Goal: Task Accomplishment & Management: Complete application form

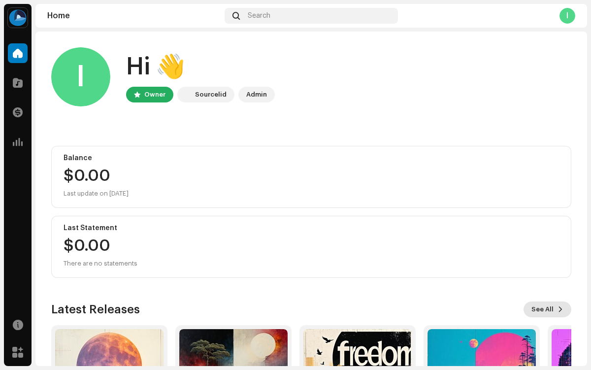
click at [542, 309] on span "See All" at bounding box center [542, 309] width 22 height 20
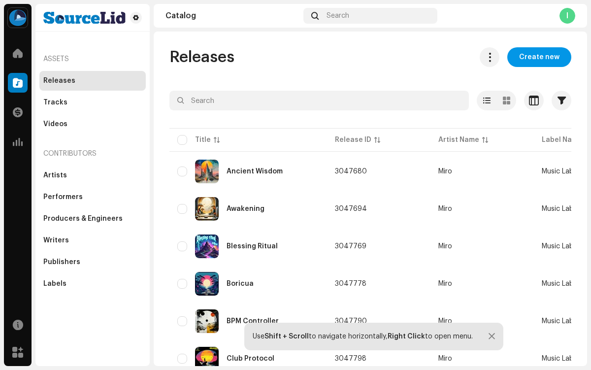
click at [534, 57] on span "Create new" at bounding box center [539, 57] width 40 height 20
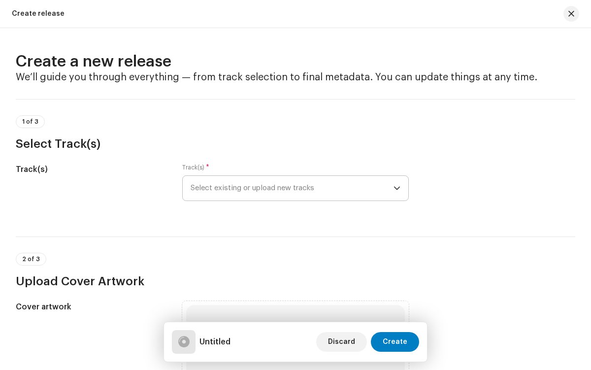
click at [293, 188] on span "Select existing or upload new tracks" at bounding box center [292, 188] width 202 height 25
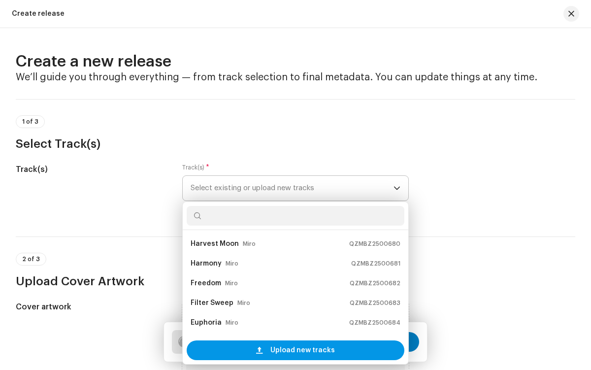
click at [293, 350] on span "Upload new tracks" at bounding box center [302, 350] width 64 height 20
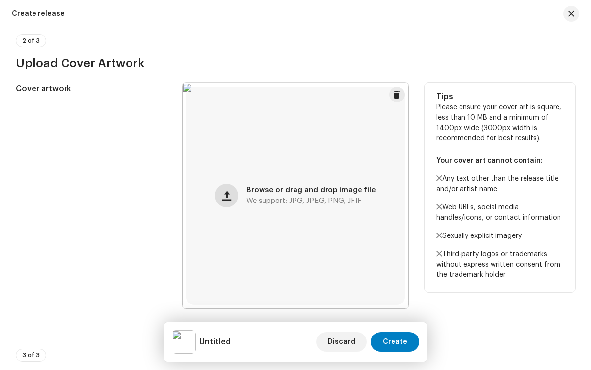
scroll to position [604, 0]
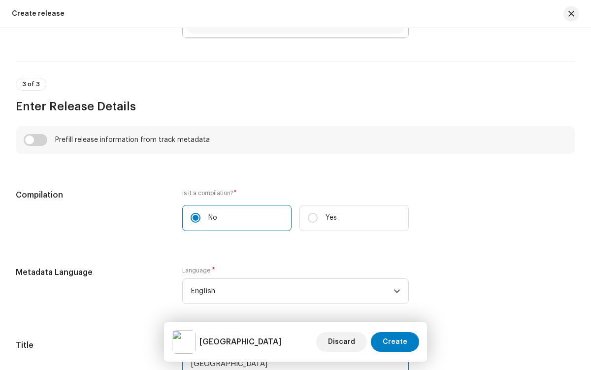
type input "[GEOGRAPHIC_DATA]"
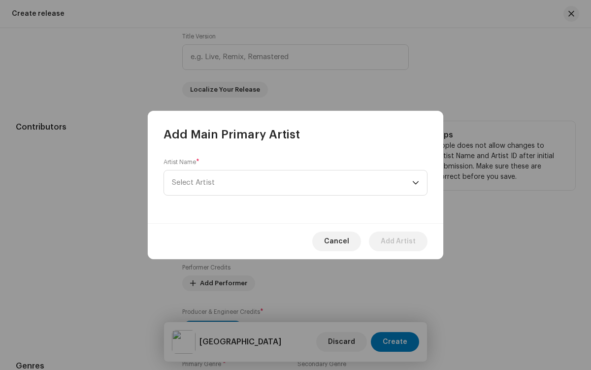
click at [295, 183] on span "Select Artist" at bounding box center [292, 182] width 240 height 25
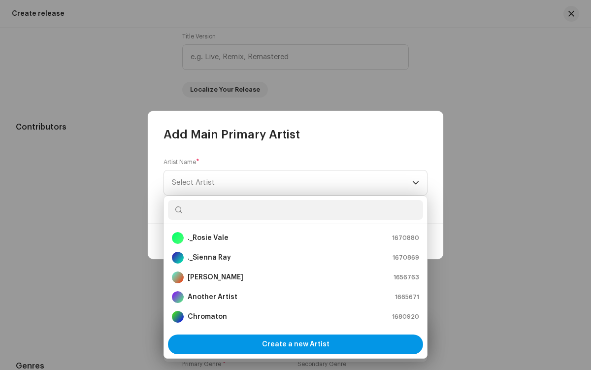
click at [295, 344] on span "Create a new Artist" at bounding box center [295, 344] width 67 height 20
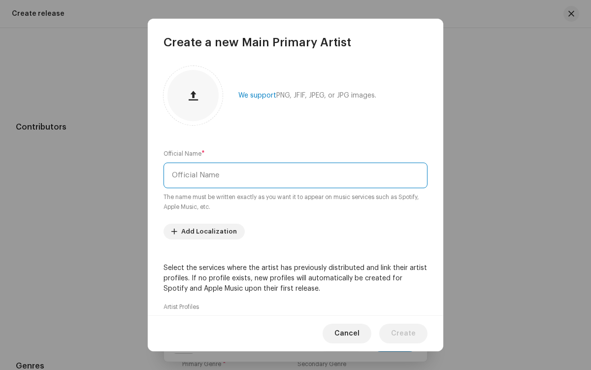
type input "Miro"
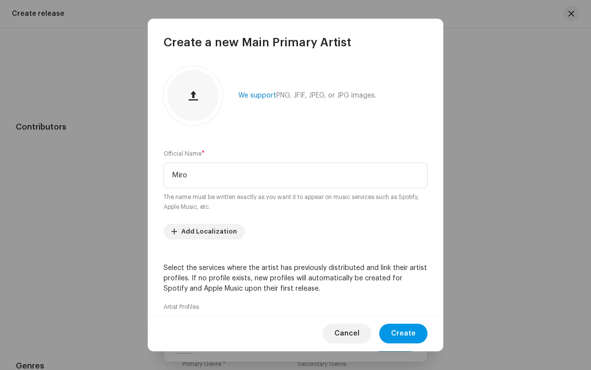
click at [404, 333] on span "Create" at bounding box center [403, 333] width 25 height 20
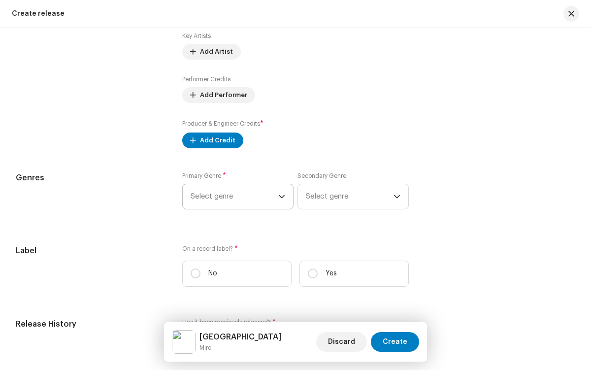
scroll to position [4047, 0]
click at [352, 276] on label "Yes" at bounding box center [353, 273] width 109 height 26
click at [318, 276] on input "Yes" at bounding box center [313, 273] width 10 height 10
radio input "true"
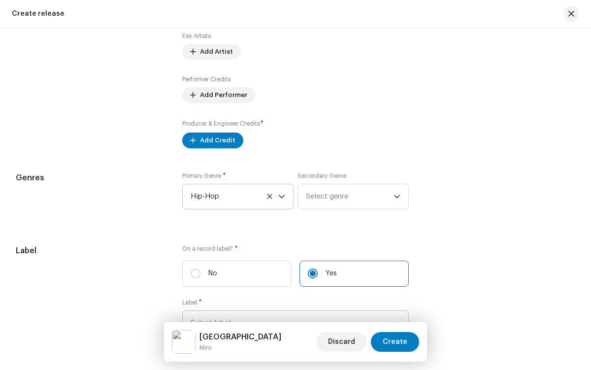
click at [293, 311] on span "Select label" at bounding box center [292, 323] width 202 height 25
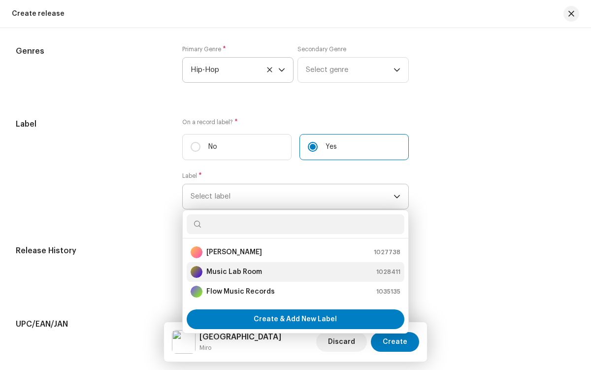
click at [293, 274] on div "Music Lab Room 1028411" at bounding box center [295, 272] width 209 height 12
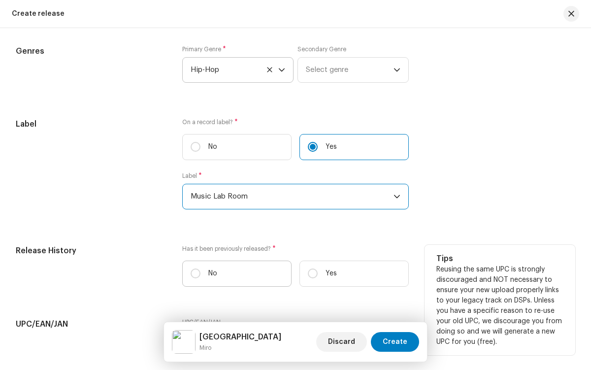
click at [235, 276] on label "No" at bounding box center [236, 273] width 109 height 26
click at [200, 276] on input "No" at bounding box center [196, 273] width 10 height 10
radio input "true"
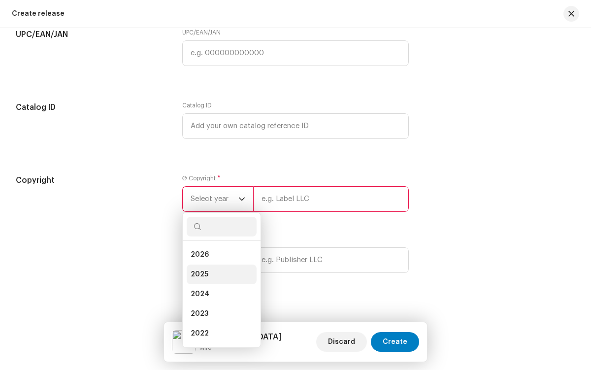
click at [219, 276] on li "2025" at bounding box center [222, 274] width 70 height 20
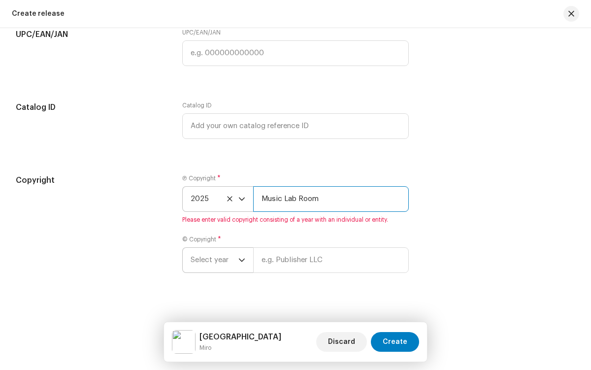
type input "Music Lab Room"
click at [217, 262] on span "Select year" at bounding box center [215, 260] width 48 height 25
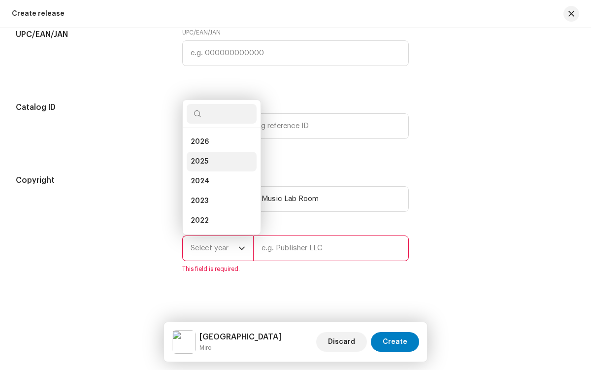
click at [219, 163] on li "2025" at bounding box center [222, 162] width 70 height 20
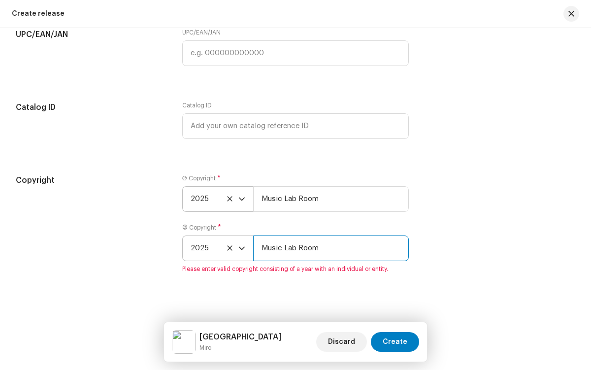
type input "Music Lab Room"
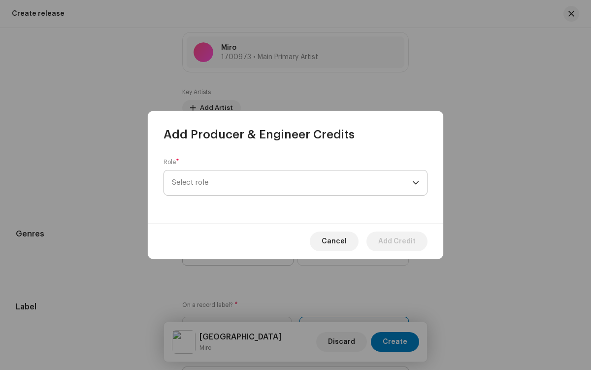
click at [292, 183] on span "Select role" at bounding box center [292, 182] width 240 height 25
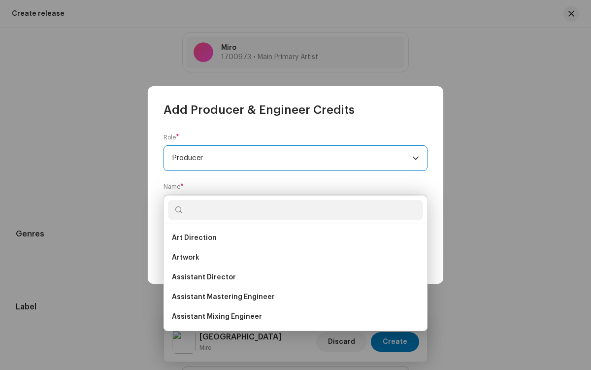
scroll to position [0, 0]
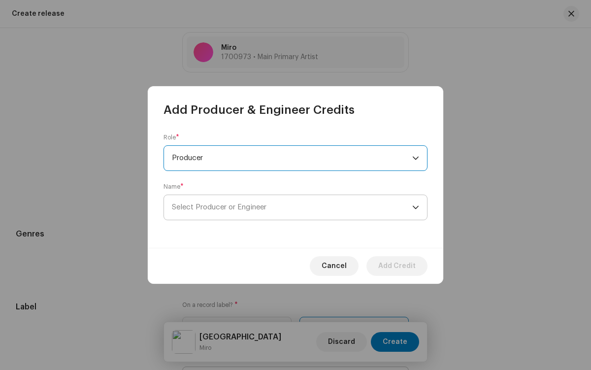
click at [292, 207] on span "Select Producer or Engineer" at bounding box center [292, 207] width 240 height 25
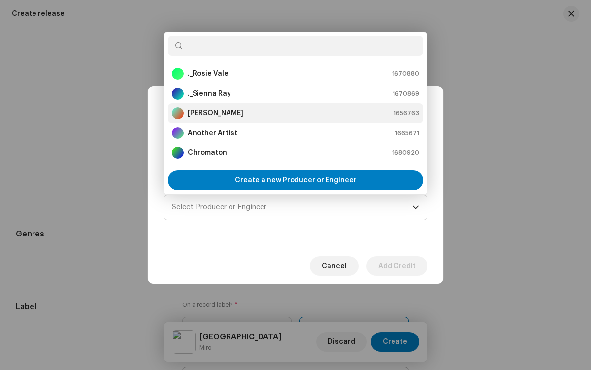
click at [294, 113] on div "[PERSON_NAME] 1656763" at bounding box center [295, 113] width 247 height 12
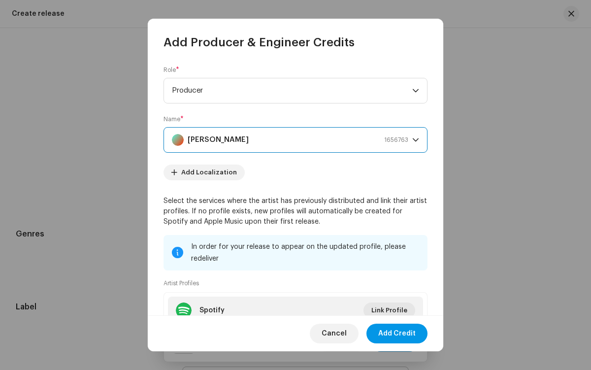
click at [397, 333] on span "Add Credit" at bounding box center [396, 333] width 37 height 20
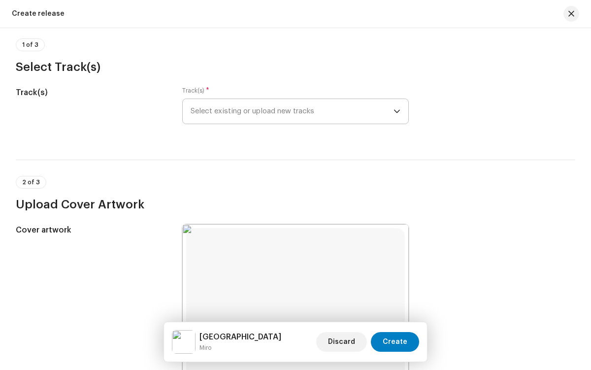
click at [293, 111] on span "Select existing or upload new tracks" at bounding box center [292, 111] width 202 height 25
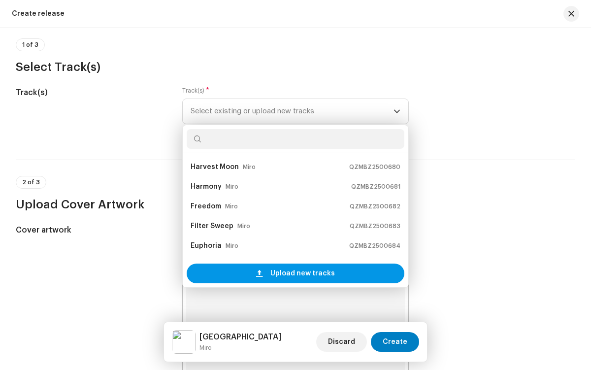
click at [300, 273] on span "Upload new tracks" at bounding box center [302, 273] width 64 height 20
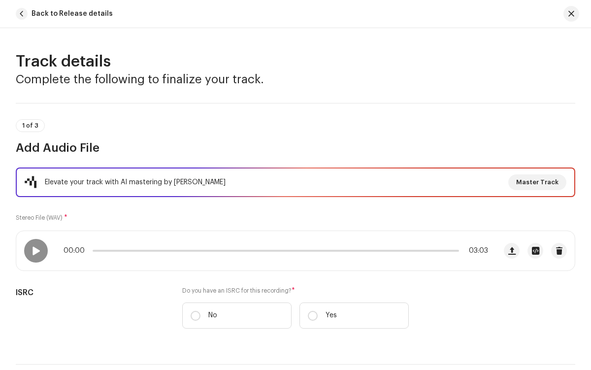
checkbox input "true"
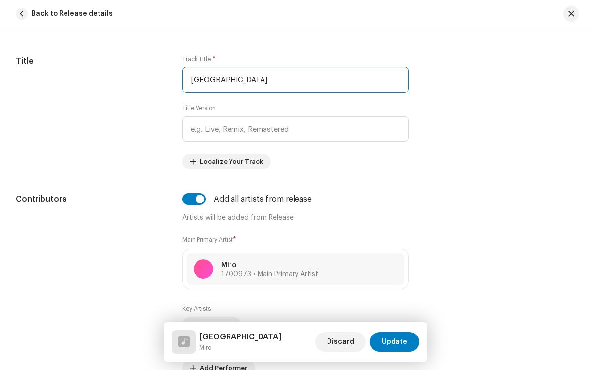
type input "[GEOGRAPHIC_DATA]"
radio input "true"
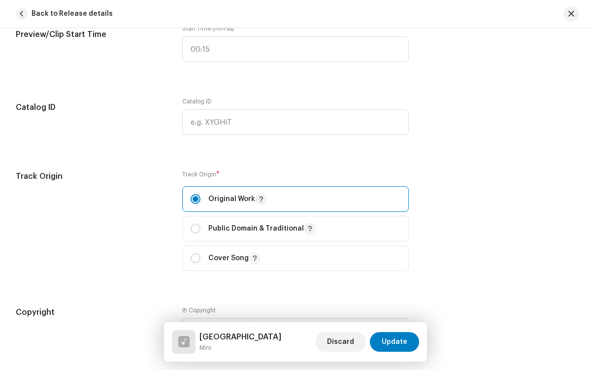
checkbox input "true"
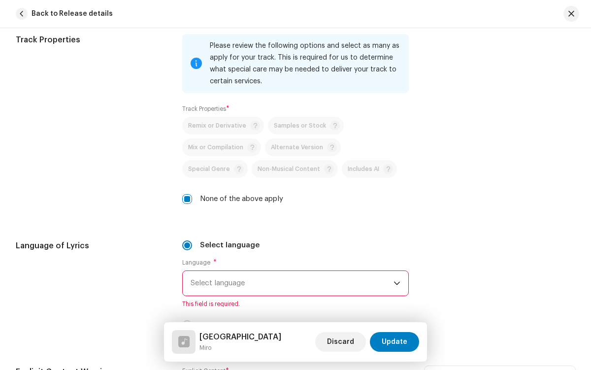
radio input "true"
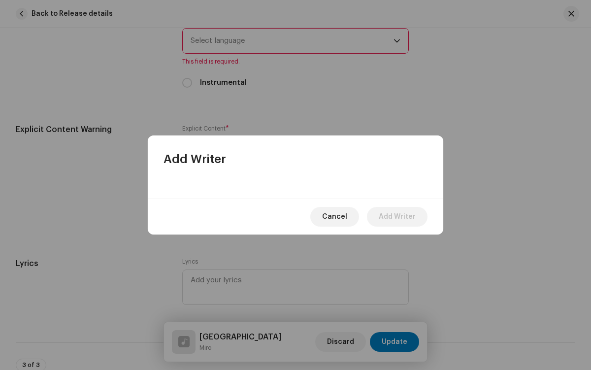
scroll to position [1968, 0]
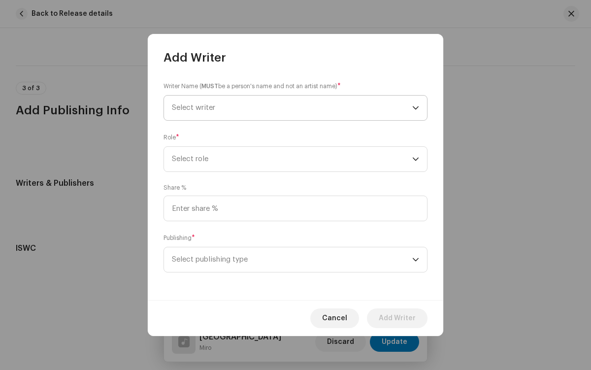
click at [292, 108] on span "Select writer" at bounding box center [292, 108] width 240 height 25
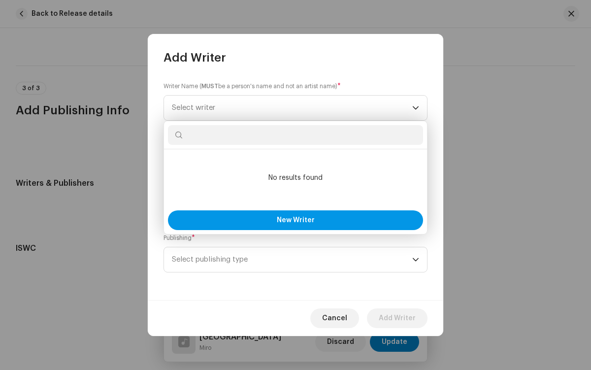
click at [295, 220] on span "New Writer" at bounding box center [296, 220] width 38 height 7
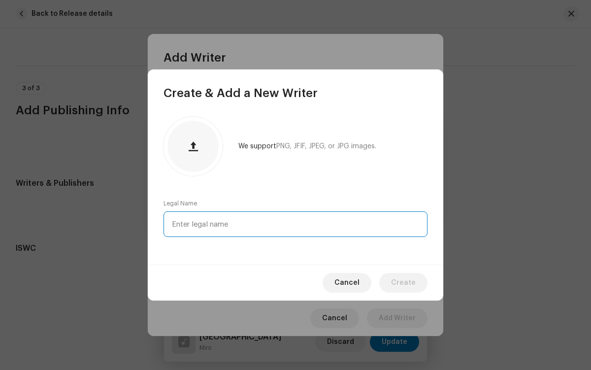
type input "[PERSON_NAME]"
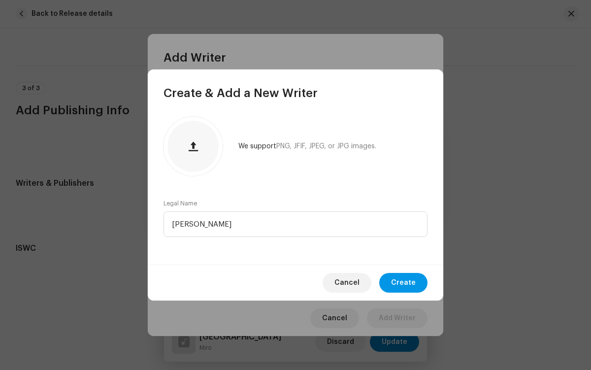
click at [404, 283] on span "Create" at bounding box center [403, 283] width 25 height 20
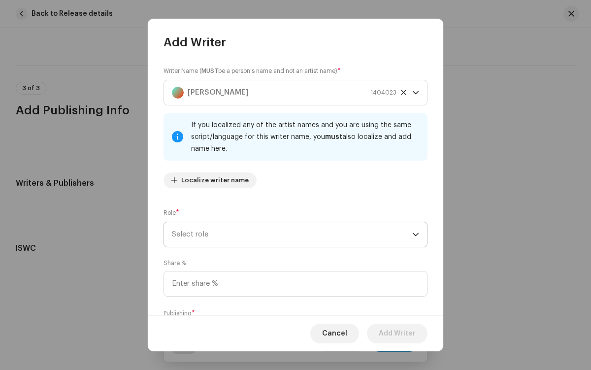
click at [293, 234] on span "Select role" at bounding box center [292, 234] width 240 height 25
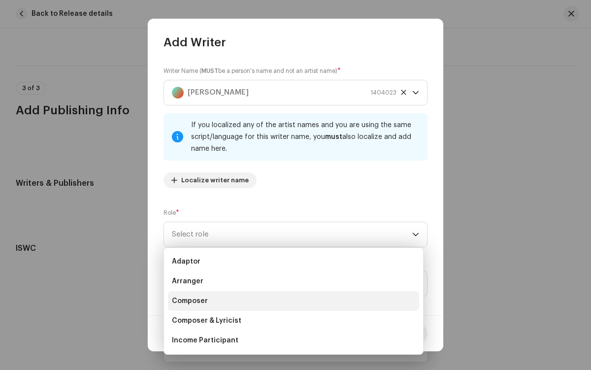
click at [292, 300] on li "Composer" at bounding box center [293, 301] width 251 height 20
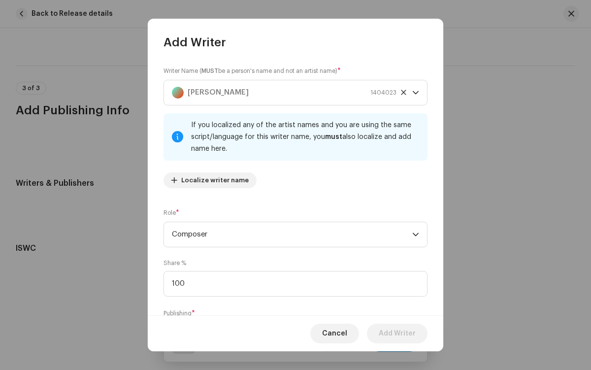
click at [293, 322] on span "Select publishing type" at bounding box center [292, 334] width 240 height 25
type input "100.00"
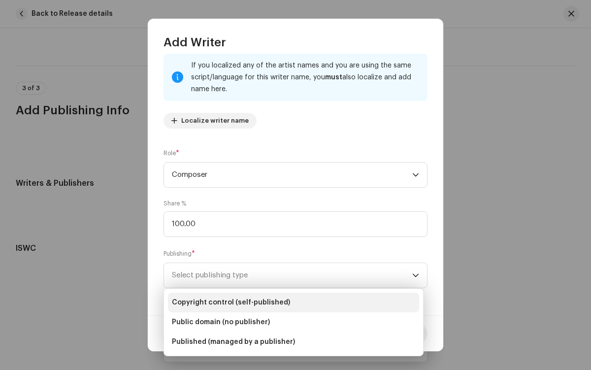
click at [293, 302] on li "Copyright control (self-published)" at bounding box center [293, 302] width 251 height 20
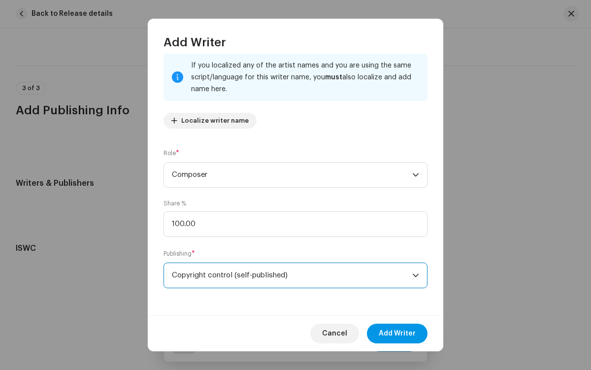
click at [397, 333] on span "Add Writer" at bounding box center [397, 333] width 37 height 20
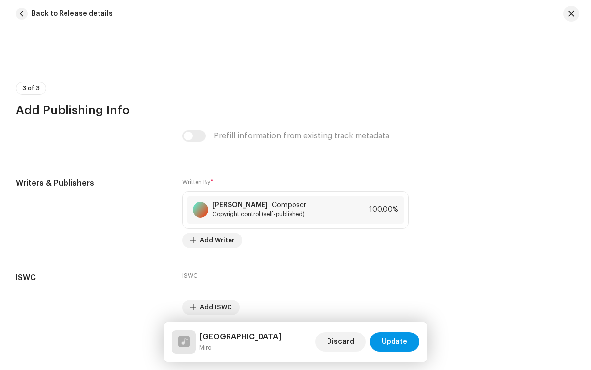
click at [395, 342] on span "Update" at bounding box center [395, 342] width 26 height 20
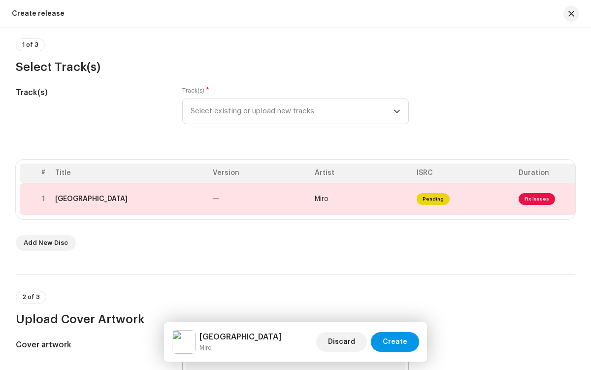
click at [396, 342] on span "Create" at bounding box center [395, 342] width 25 height 20
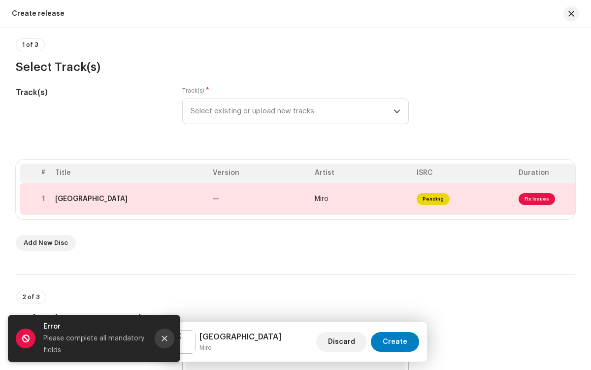
click at [164, 338] on icon "Close" at bounding box center [164, 338] width 5 height 5
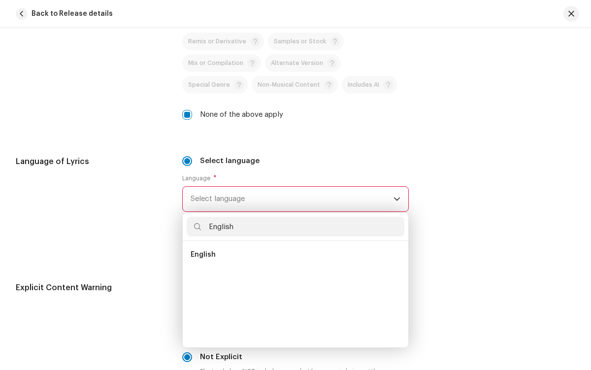
scroll to position [0, 0]
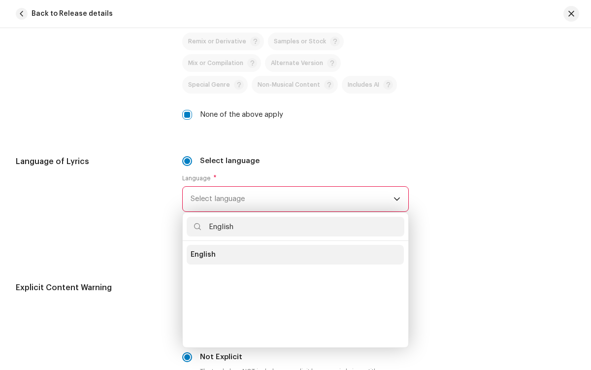
type input "English"
click at [293, 255] on li "English" at bounding box center [295, 255] width 217 height 20
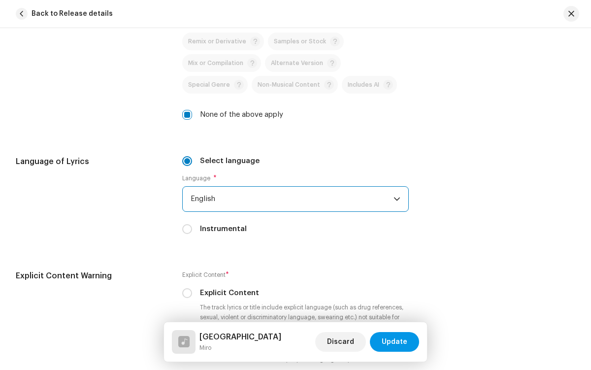
click at [395, 342] on span "Update" at bounding box center [395, 342] width 26 height 20
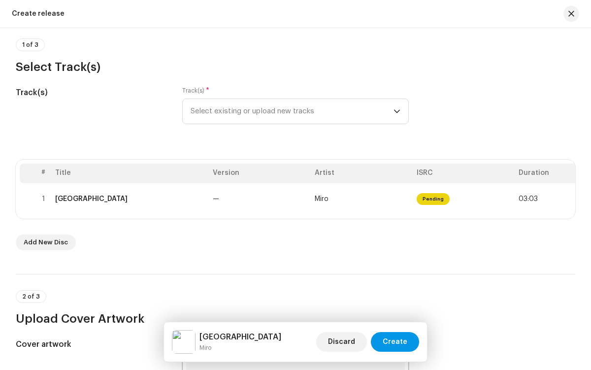
click at [396, 342] on span "Create" at bounding box center [395, 342] width 25 height 20
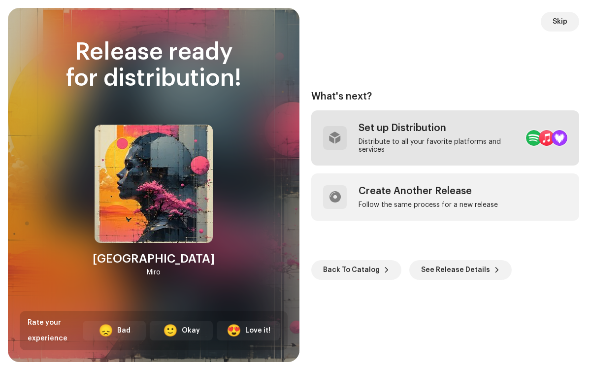
click at [420, 138] on div "Distribute to all your favorite platforms and services" at bounding box center [438, 146] width 160 height 16
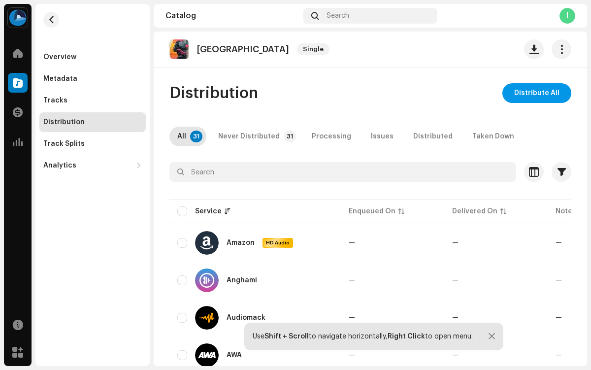
click at [532, 93] on span "Distribute All" at bounding box center [536, 93] width 45 height 20
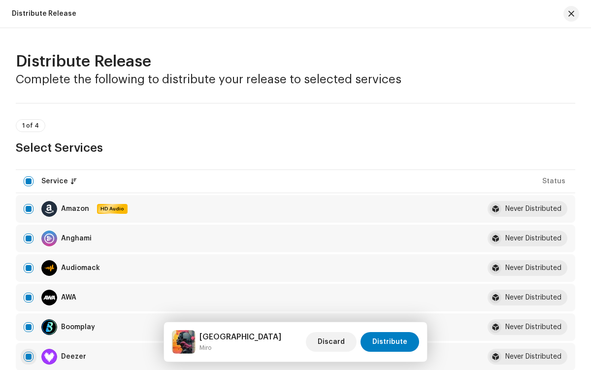
click at [29, 356] on input "checkbox" at bounding box center [29, 357] width 10 height 10
checkbox input "false"
radio input "true"
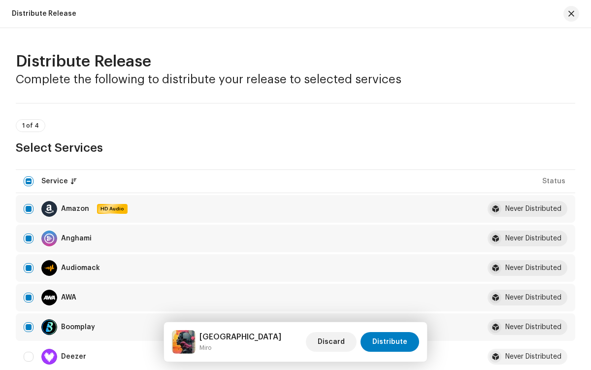
scroll to position [1616, 0]
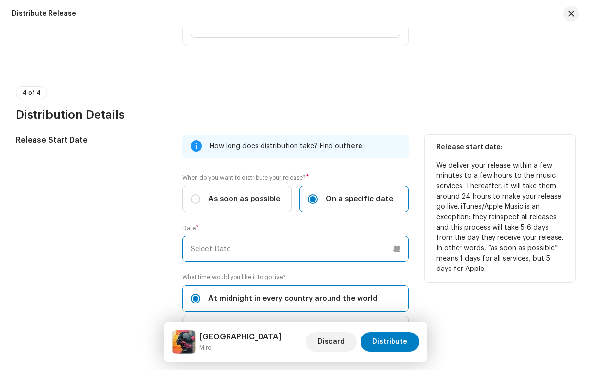
click at [293, 249] on input "text" at bounding box center [295, 249] width 226 height 26
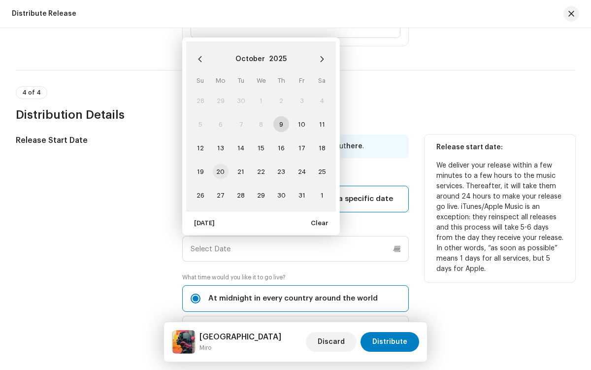
click at [220, 171] on span "20" at bounding box center [221, 171] width 16 height 16
type input "[DATE]"
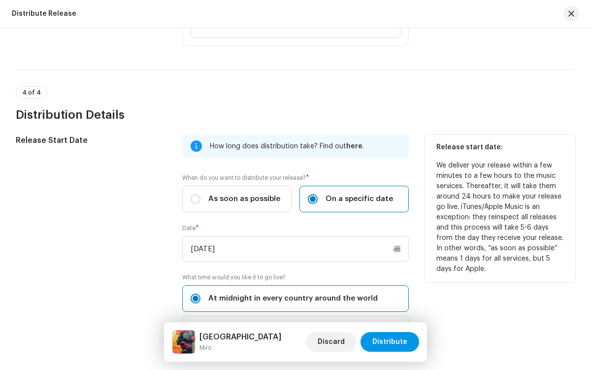
click at [391, 342] on span "Distribute" at bounding box center [389, 342] width 35 height 20
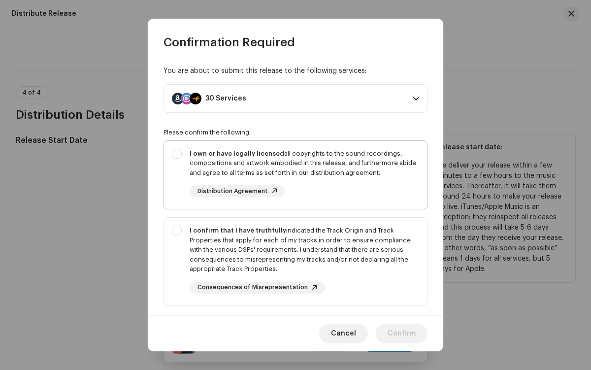
click at [293, 174] on div "I own or have legally licensed all copyrights to the sound recordings, composit…" at bounding box center [304, 163] width 229 height 29
checkbox input "true"
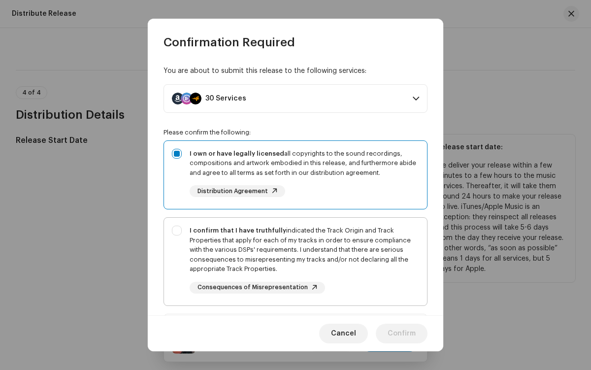
click at [293, 261] on div "I confirm that I have truthfully indicated the Track Origin and Track Propertie…" at bounding box center [304, 249] width 229 height 48
checkbox input "true"
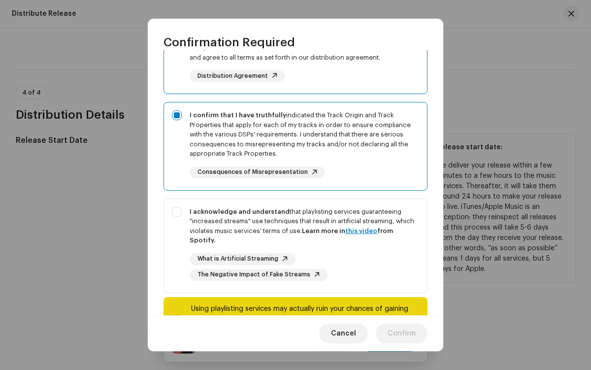
scroll to position [160, 0]
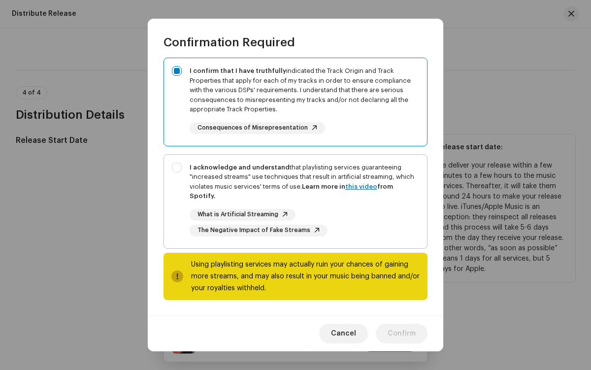
click at [293, 201] on div "I acknowledge and understand that playlisting services guaranteeing "increased …" at bounding box center [304, 199] width 229 height 74
checkbox input "true"
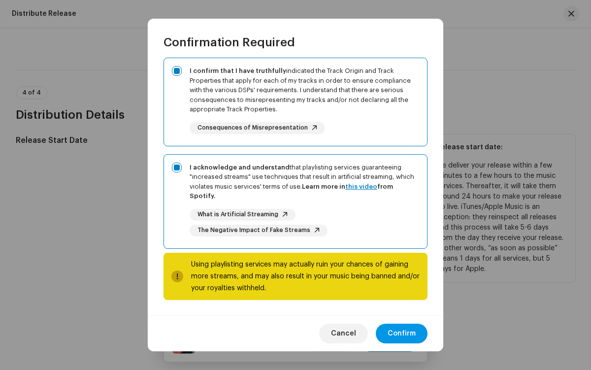
click at [402, 333] on span "Confirm" at bounding box center [401, 333] width 28 height 20
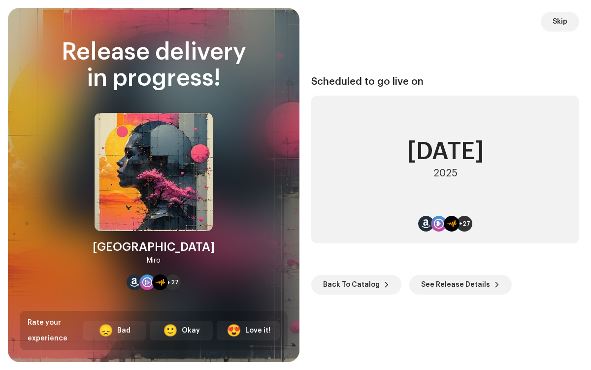
scroll to position [28, 0]
click at [354, 284] on span "Back To Catalog" at bounding box center [351, 285] width 57 height 20
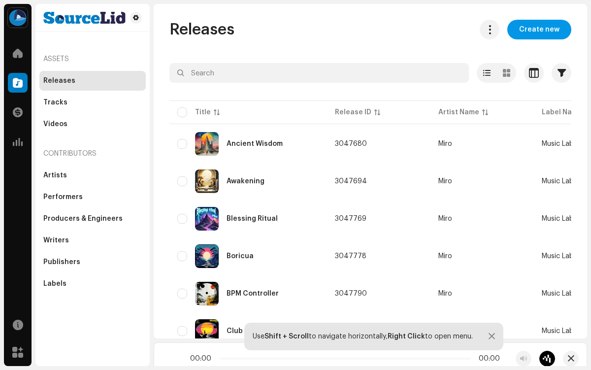
click at [534, 30] on span "Create new" at bounding box center [539, 30] width 40 height 20
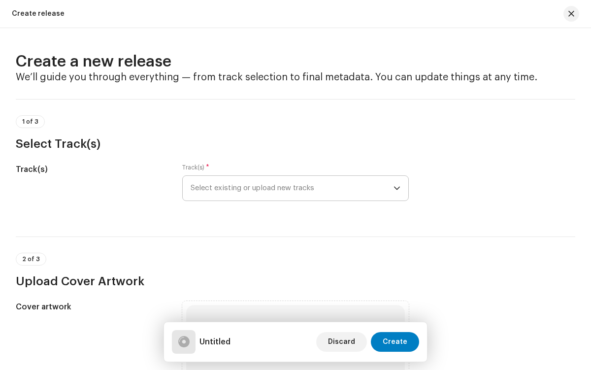
click at [290, 188] on span "Select existing or upload new tracks" at bounding box center [292, 188] width 202 height 25
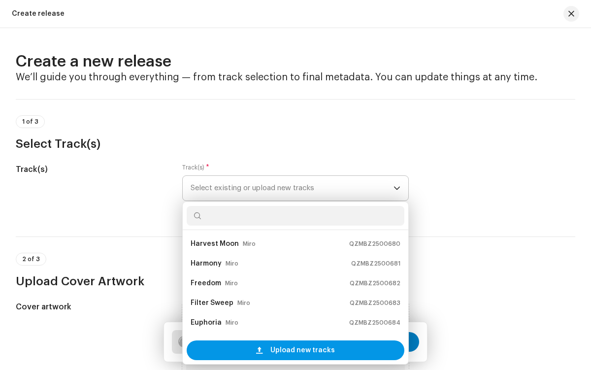
click at [300, 350] on span "Upload new tracks" at bounding box center [302, 350] width 64 height 20
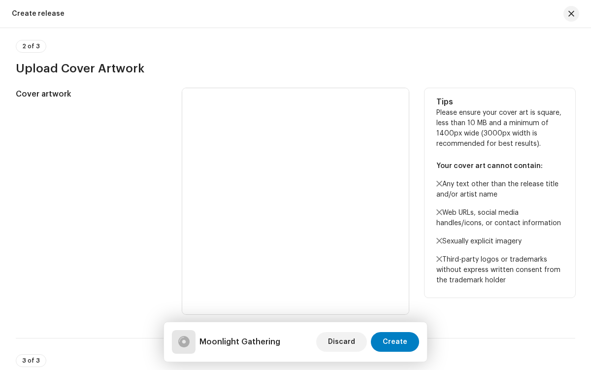
scroll to position [564, 0]
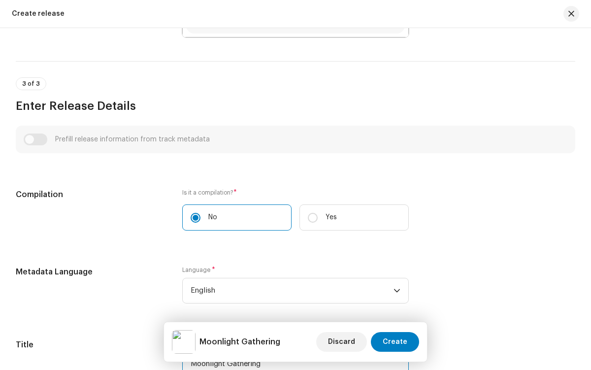
type input "Moonlight Gathering"
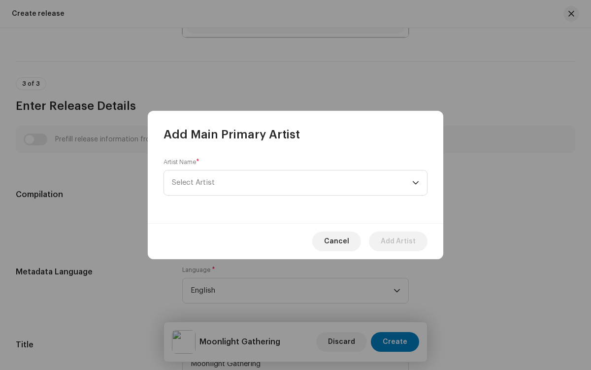
scroll to position [920, 0]
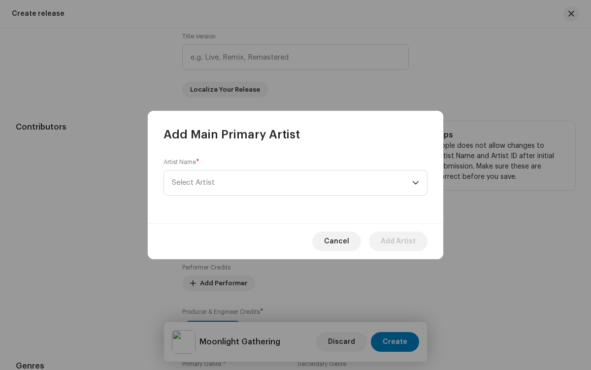
click at [292, 183] on span "Select Artist" at bounding box center [292, 182] width 240 height 25
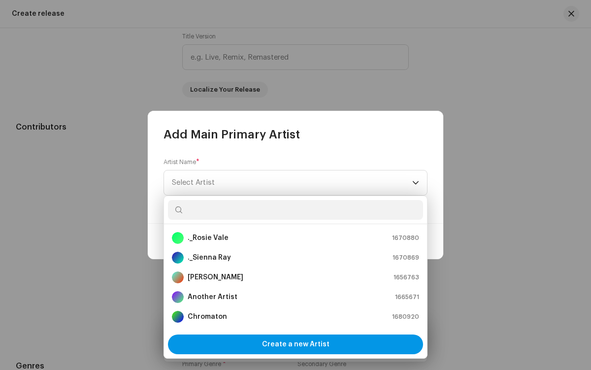
click at [295, 344] on span "Create a new Artist" at bounding box center [295, 344] width 67 height 20
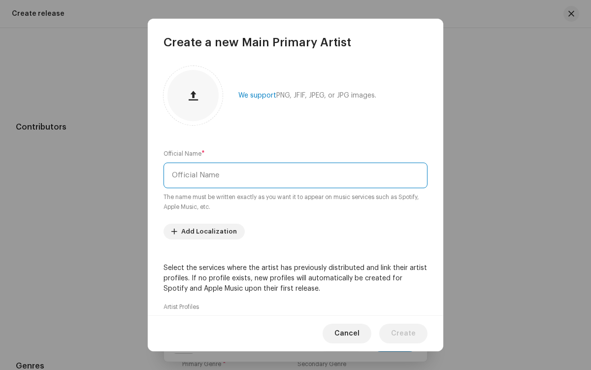
type input "Miro"
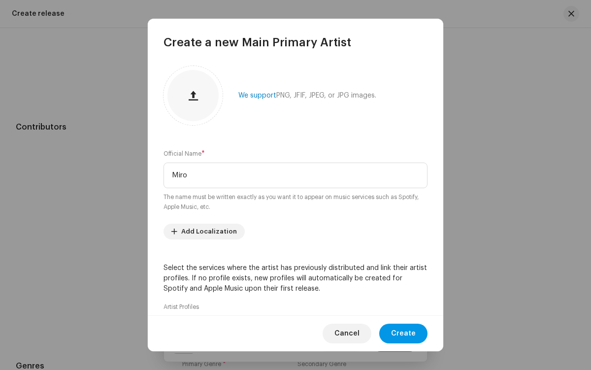
click at [404, 333] on span "Create" at bounding box center [403, 333] width 25 height 20
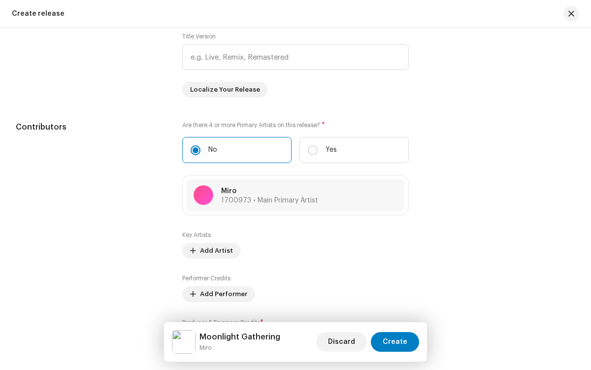
scroll to position [960, 0]
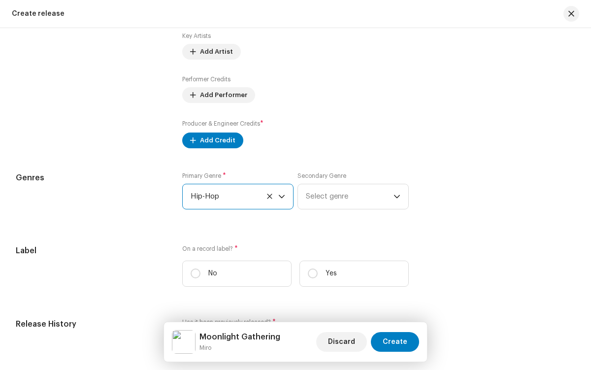
scroll to position [4047, 0]
click at [311, 276] on input "Yes" at bounding box center [313, 273] width 10 height 10
radio input "true"
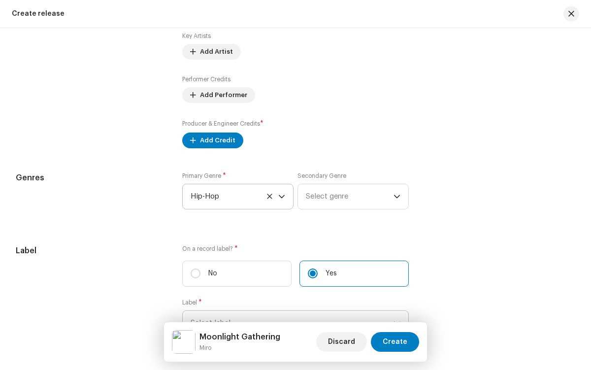
click at [290, 311] on span "Select label" at bounding box center [292, 323] width 202 height 25
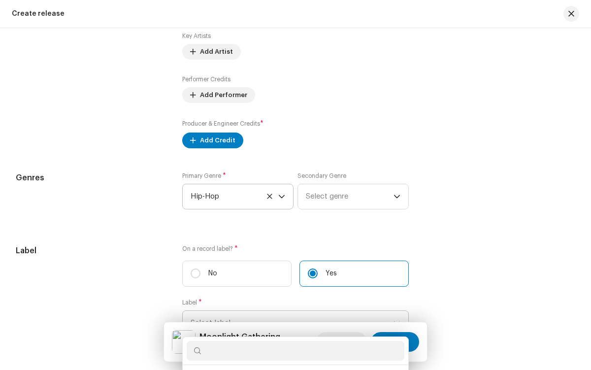
scroll to position [1285, 0]
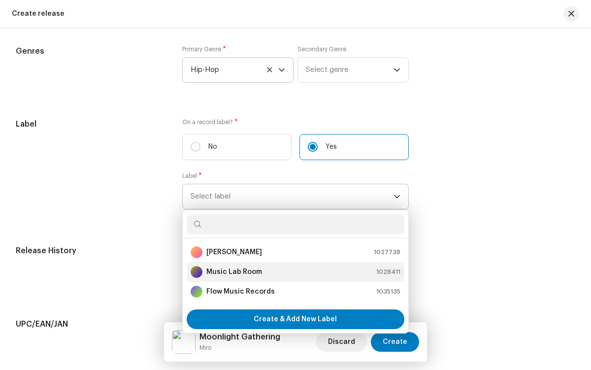
click at [293, 274] on div "Music Lab Room 1028411" at bounding box center [295, 272] width 209 height 12
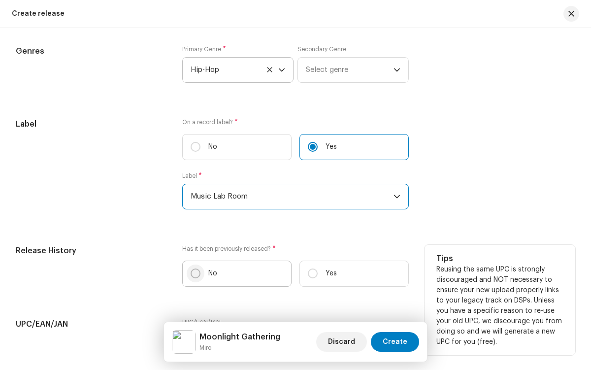
click at [194, 276] on input "No" at bounding box center [196, 273] width 10 height 10
radio input "true"
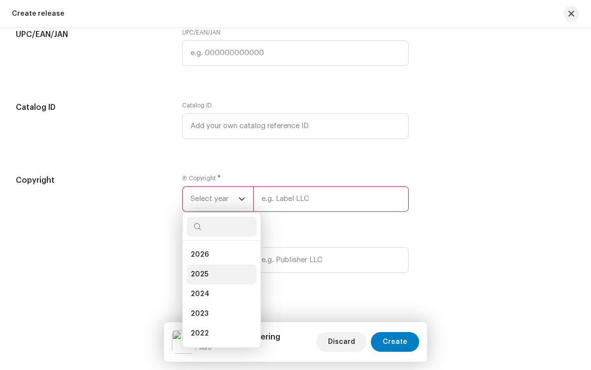
click at [219, 276] on li "2025" at bounding box center [222, 274] width 70 height 20
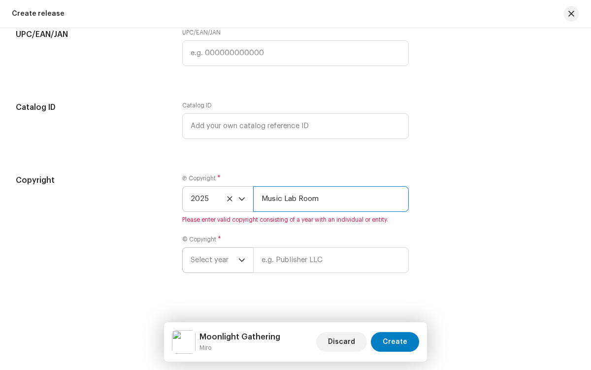
type input "Music Lab Room"
click at [217, 262] on span "Select year" at bounding box center [215, 260] width 48 height 25
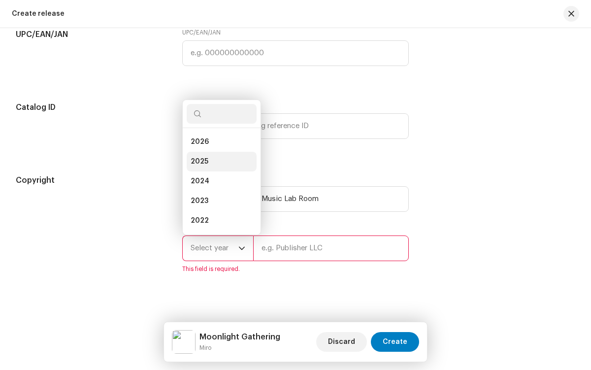
click at [219, 163] on li "2025" at bounding box center [222, 162] width 70 height 20
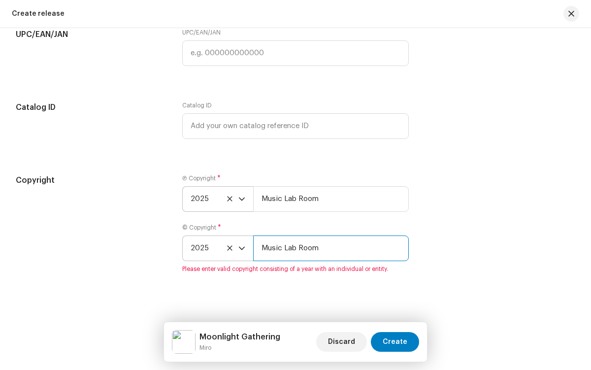
type input "Music Lab Room"
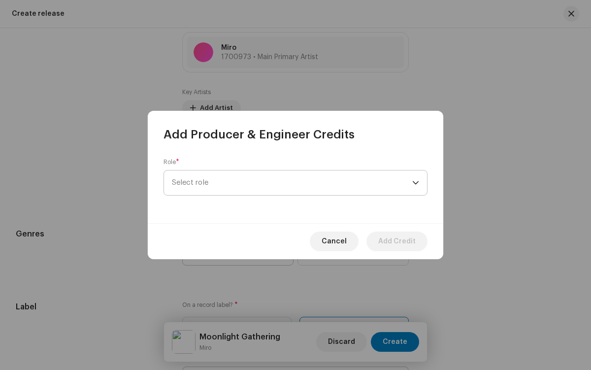
click at [292, 183] on span "Select role" at bounding box center [292, 182] width 240 height 25
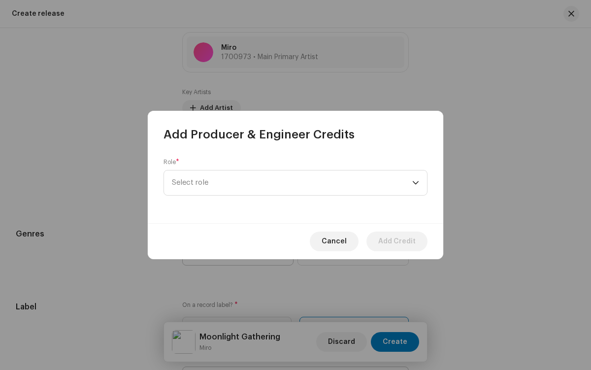
scroll to position [354, 0]
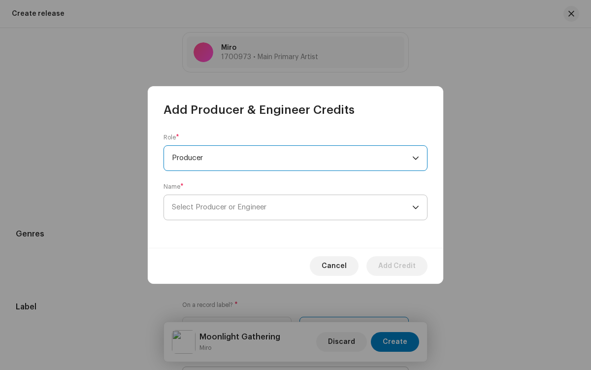
click at [292, 207] on span "Select Producer or Engineer" at bounding box center [292, 207] width 240 height 25
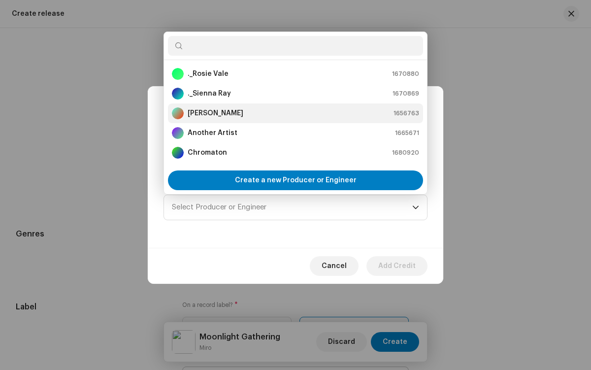
click at [294, 113] on div "[PERSON_NAME] 1656763" at bounding box center [295, 113] width 247 height 12
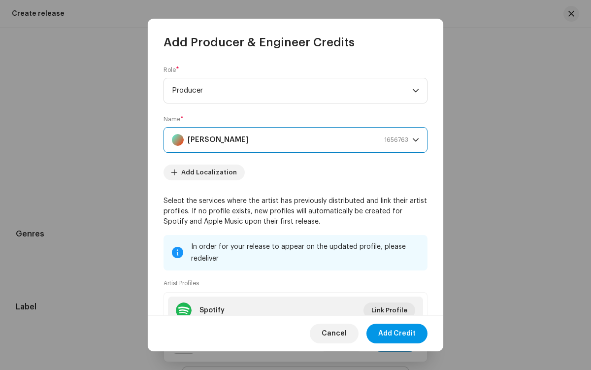
click at [397, 333] on span "Add Credit" at bounding box center [396, 333] width 37 height 20
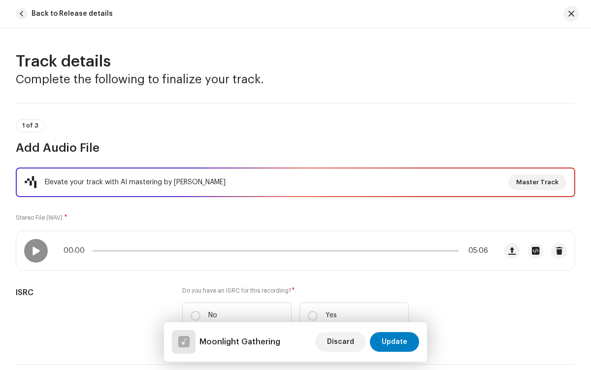
scroll to position [150, 0]
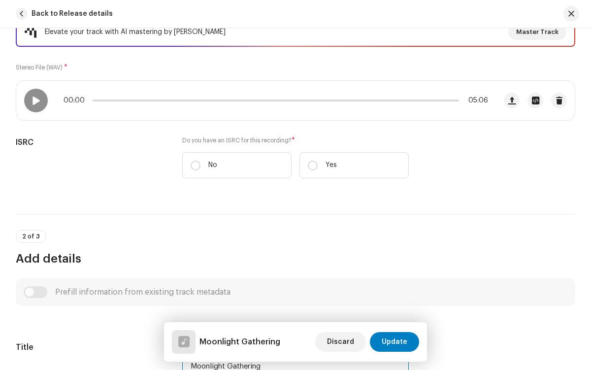
type input "Moonlight Gathering"
checkbox input "true"
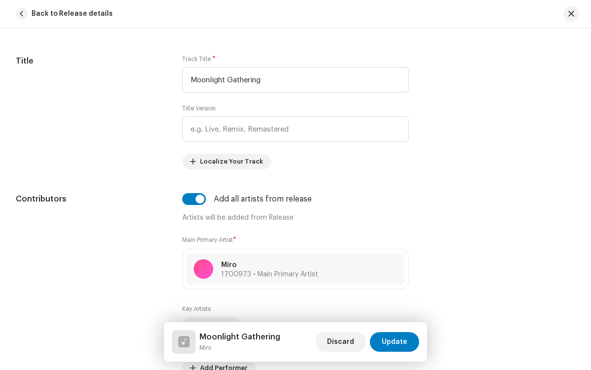
radio input "true"
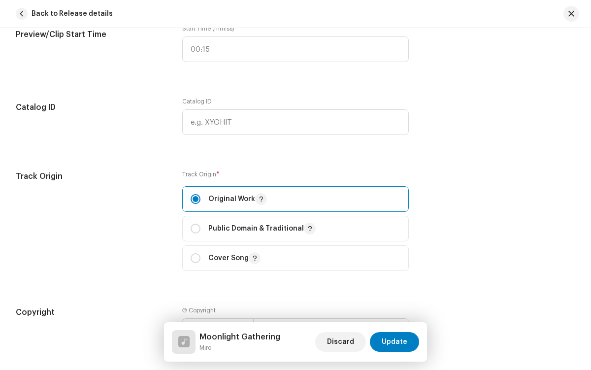
checkbox input "true"
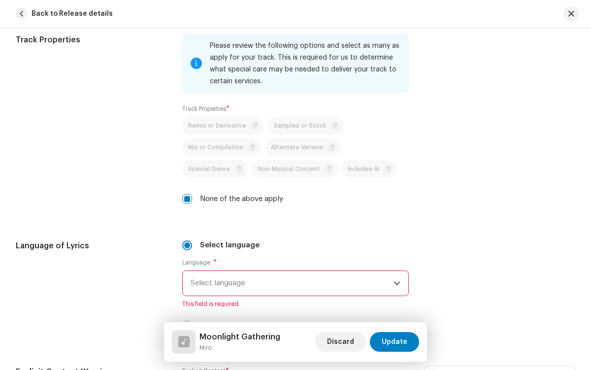
radio input "true"
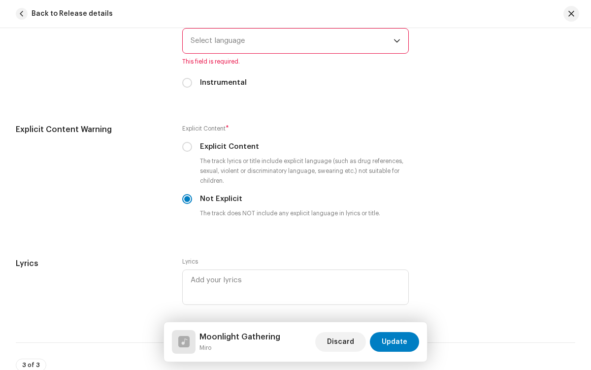
click at [290, 41] on span "Select language" at bounding box center [292, 41] width 202 height 25
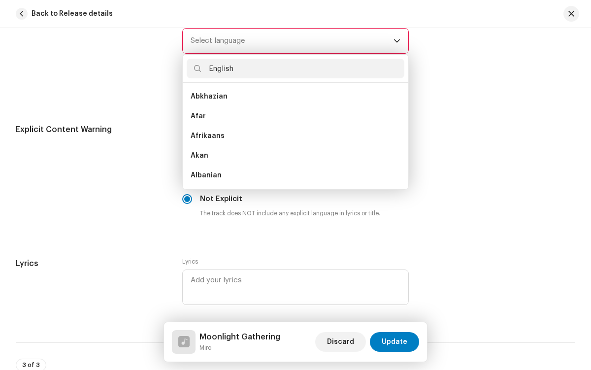
scroll to position [0, 0]
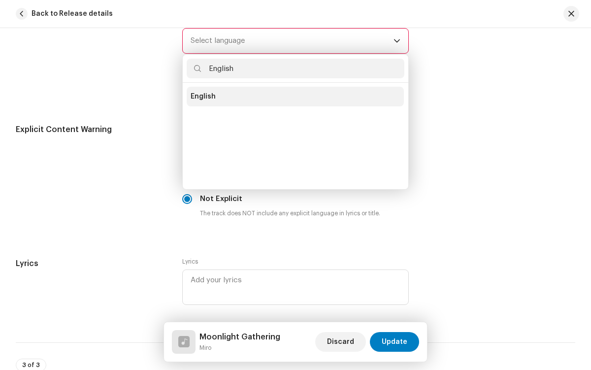
type input "English"
click at [293, 97] on li "English" at bounding box center [295, 97] width 217 height 20
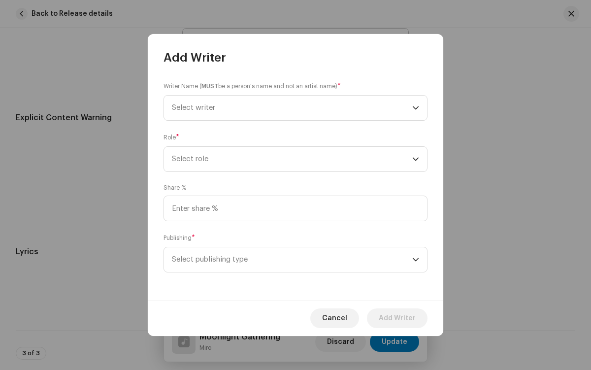
scroll to position [1957, 0]
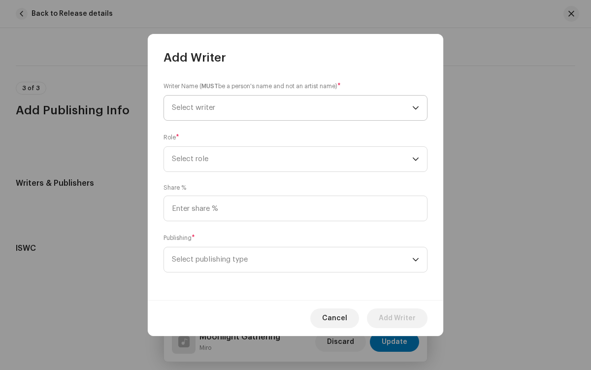
click at [292, 108] on span "Select writer" at bounding box center [292, 108] width 240 height 25
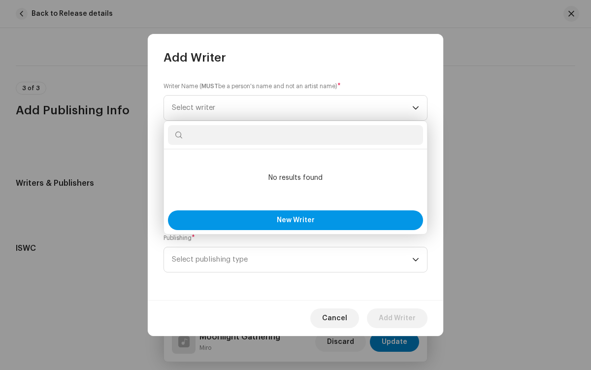
click at [295, 220] on span "New Writer" at bounding box center [296, 220] width 38 height 7
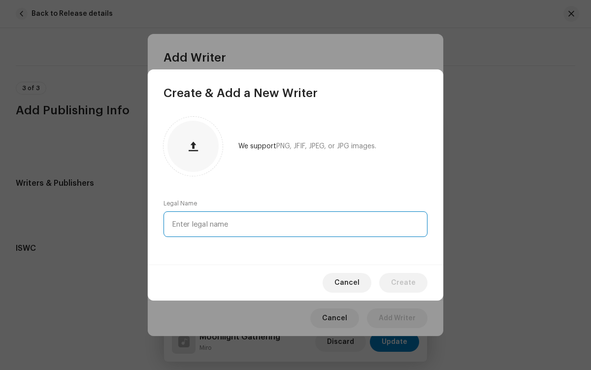
type input "[PERSON_NAME]"
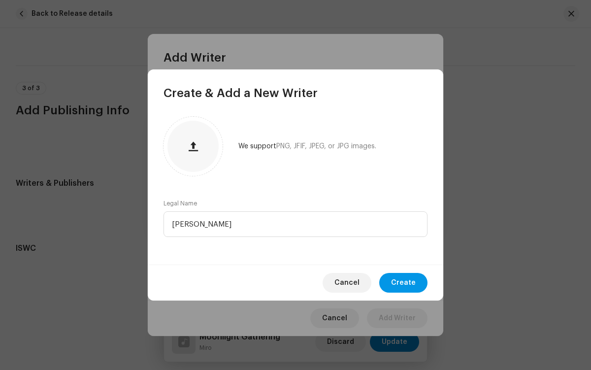
click at [404, 283] on span "Create" at bounding box center [403, 283] width 25 height 20
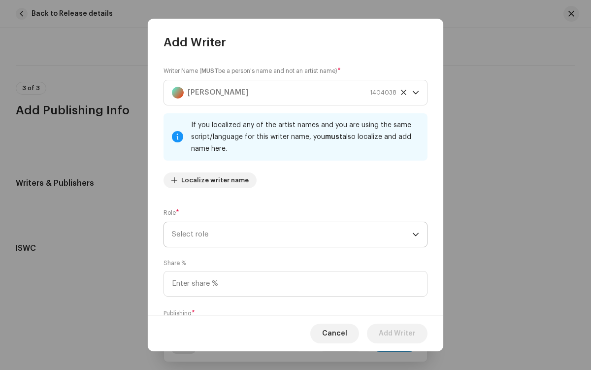
click at [290, 234] on span "Select role" at bounding box center [292, 234] width 240 height 25
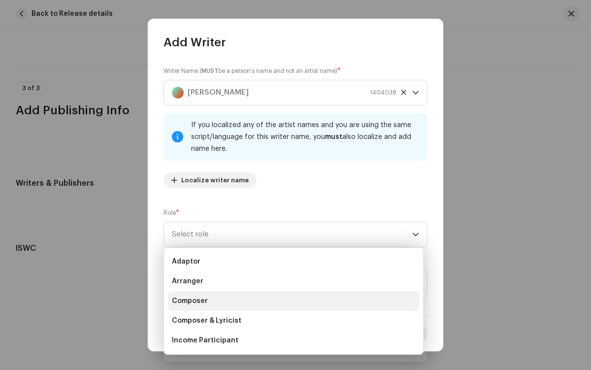
click at [292, 300] on li "Composer" at bounding box center [293, 301] width 251 height 20
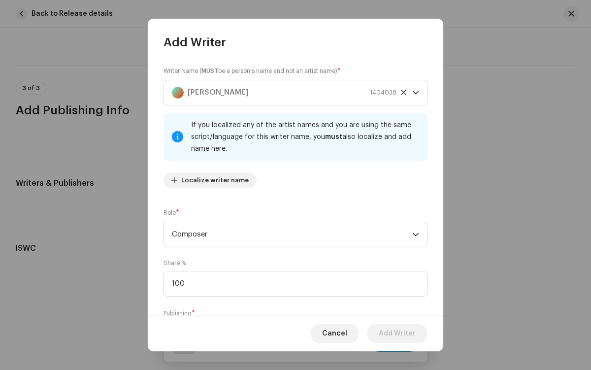
click at [290, 322] on span "Select publishing type" at bounding box center [292, 334] width 240 height 25
type input "100.00"
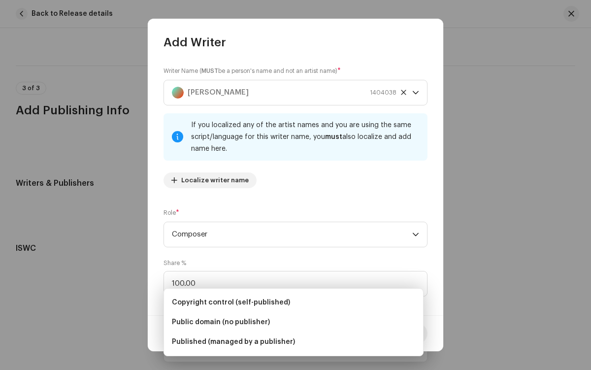
scroll to position [60, 0]
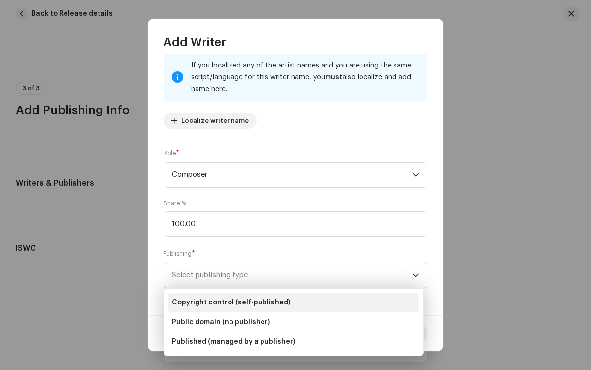
click at [293, 302] on li "Copyright control (self-published)" at bounding box center [293, 302] width 251 height 20
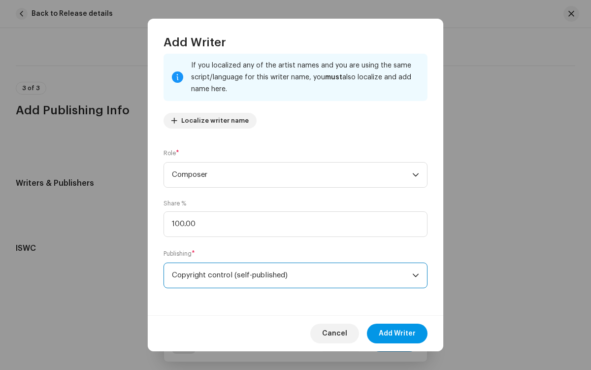
click at [397, 333] on span "Add Writer" at bounding box center [397, 333] width 37 height 20
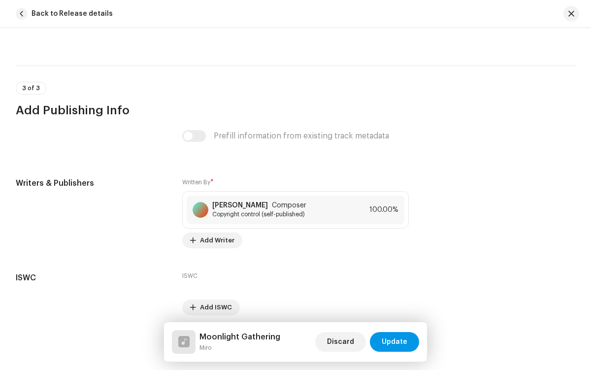
click at [395, 342] on span "Update" at bounding box center [395, 342] width 26 height 20
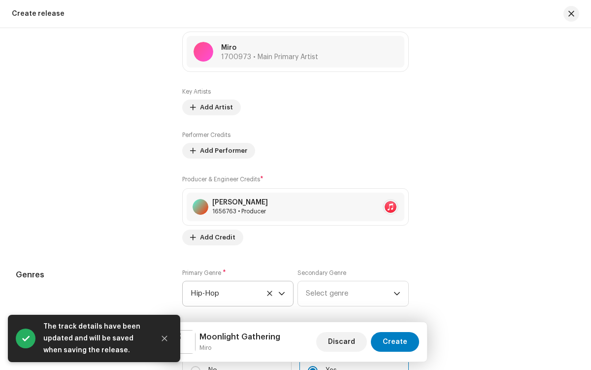
scroll to position [1102, 0]
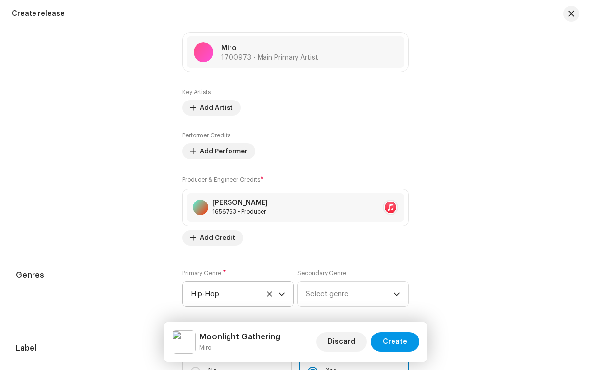
click at [396, 342] on span "Create" at bounding box center [395, 342] width 25 height 20
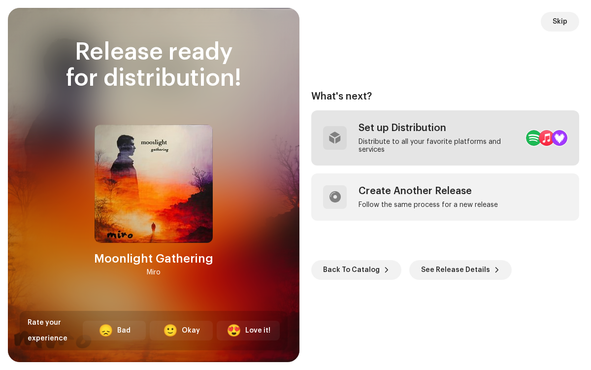
click at [420, 138] on div "Distribute to all your favorite platforms and services" at bounding box center [438, 146] width 160 height 16
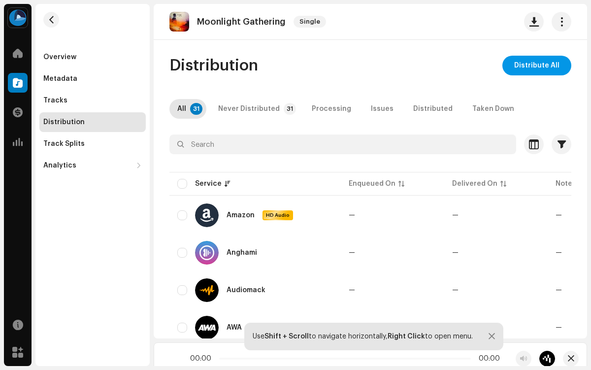
click at [532, 65] on span "Distribute All" at bounding box center [536, 66] width 45 height 20
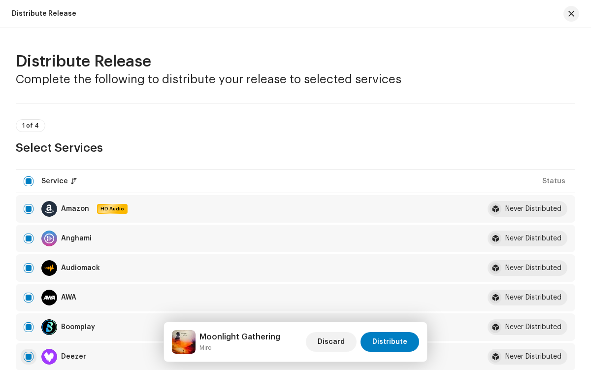
click at [29, 356] on input "checkbox" at bounding box center [29, 357] width 10 height 10
checkbox input "false"
radio input "true"
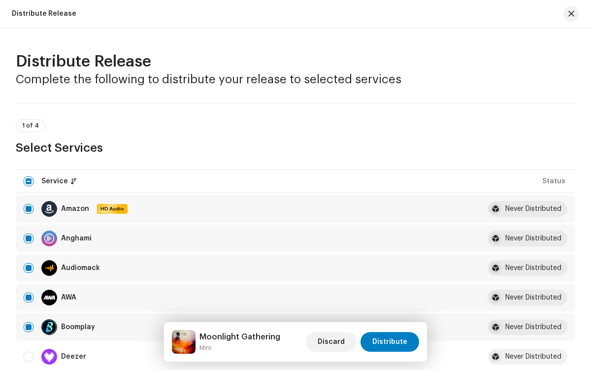
scroll to position [1616, 0]
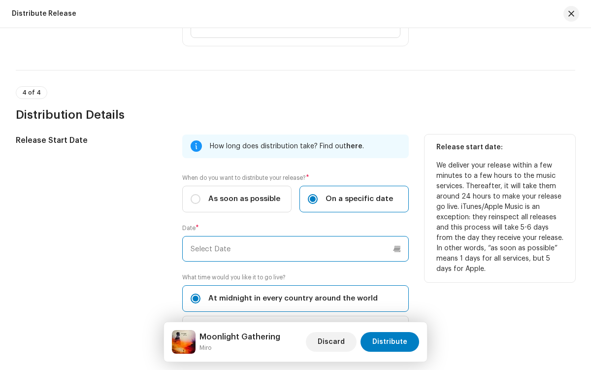
click at [293, 249] on input "text" at bounding box center [295, 249] width 226 height 26
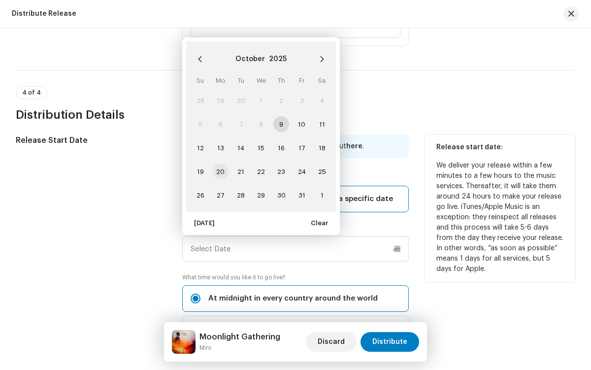
click at [220, 171] on span "20" at bounding box center [221, 171] width 16 height 16
type input "[DATE]"
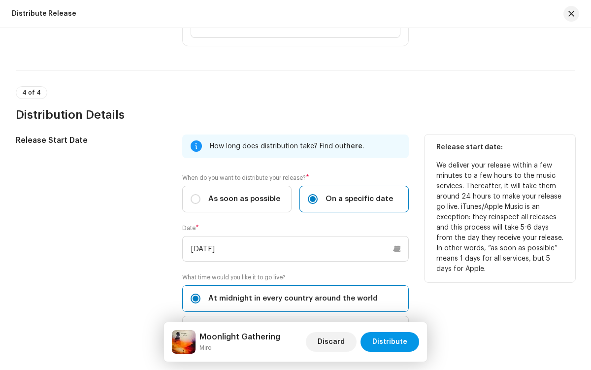
click at [391, 342] on span "Distribute" at bounding box center [389, 342] width 35 height 20
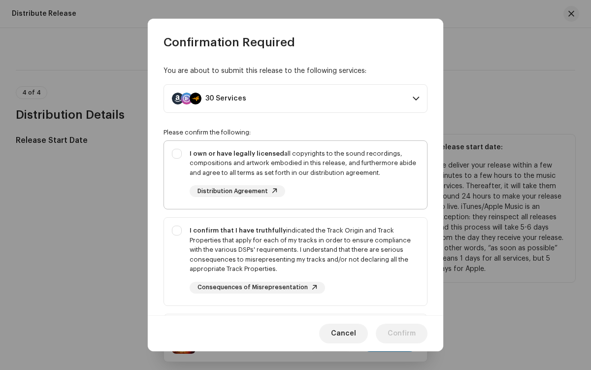
click at [293, 174] on div "I own or have legally licensed all copyrights to the sound recordings, composit…" at bounding box center [304, 163] width 229 height 29
checkbox input "true"
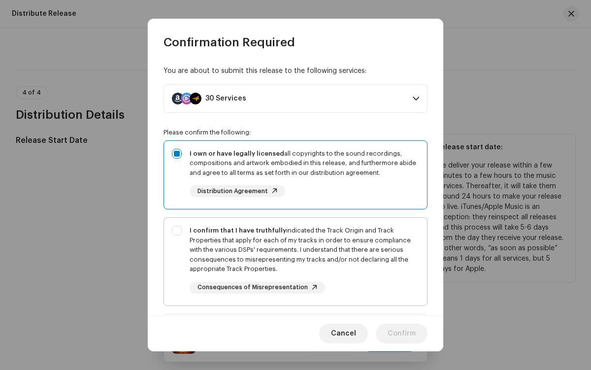
click at [293, 261] on div "I confirm that I have truthfully indicated the Track Origin and Track Propertie…" at bounding box center [304, 249] width 229 height 48
checkbox input "true"
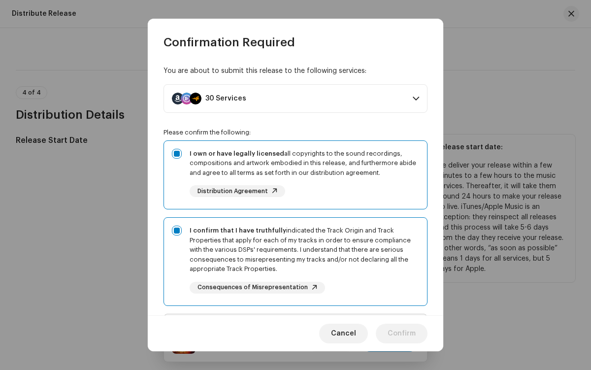
click at [293, 322] on div "I acknowledge and understand that playlisting services guaranteeing "increased …" at bounding box center [304, 359] width 229 height 74
checkbox input "true"
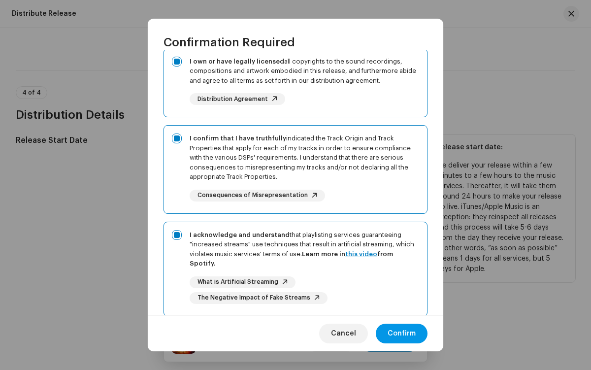
click at [402, 333] on span "Confirm" at bounding box center [401, 333] width 28 height 20
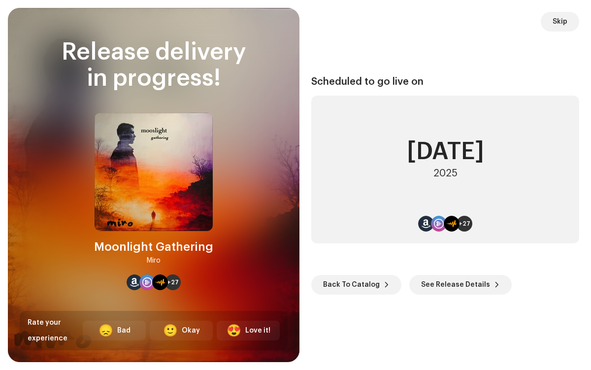
scroll to position [28, 0]
click at [354, 284] on span "Back To Catalog" at bounding box center [351, 285] width 57 height 20
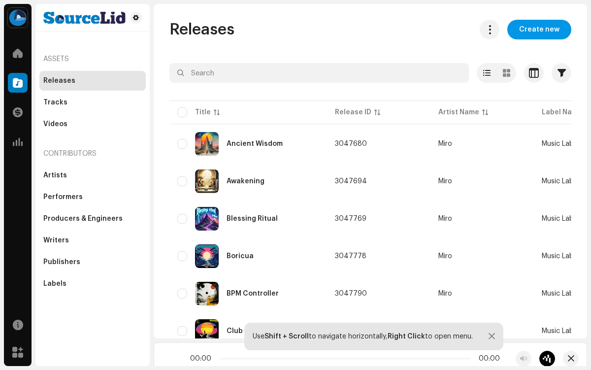
click at [534, 30] on span "Create new" at bounding box center [539, 30] width 40 height 20
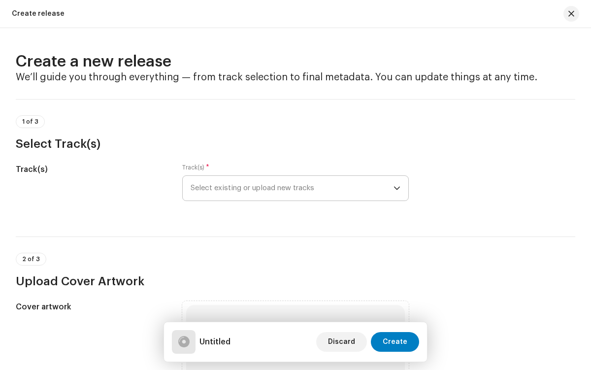
click at [290, 188] on span "Select existing or upload new tracks" at bounding box center [292, 188] width 202 height 25
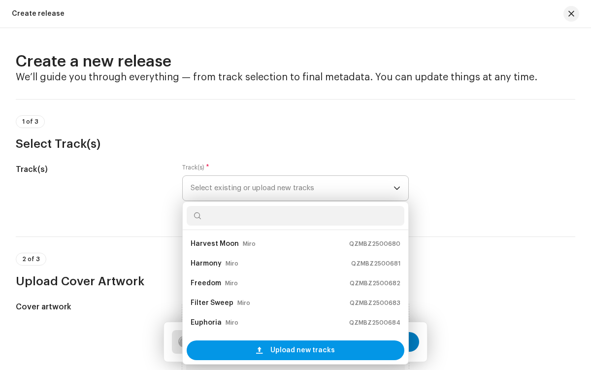
click at [300, 350] on span "Upload new tracks" at bounding box center [302, 350] width 64 height 20
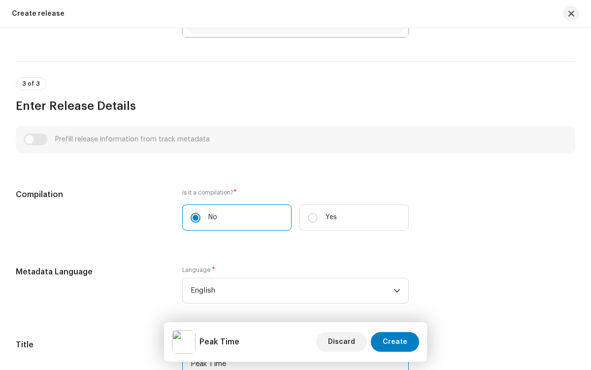
scroll to position [604, 0]
type input "Peak Time"
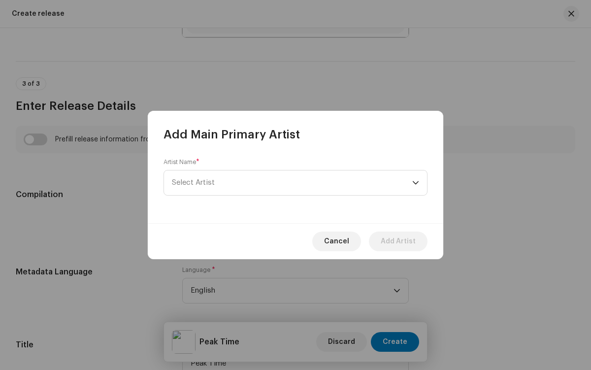
scroll to position [960, 0]
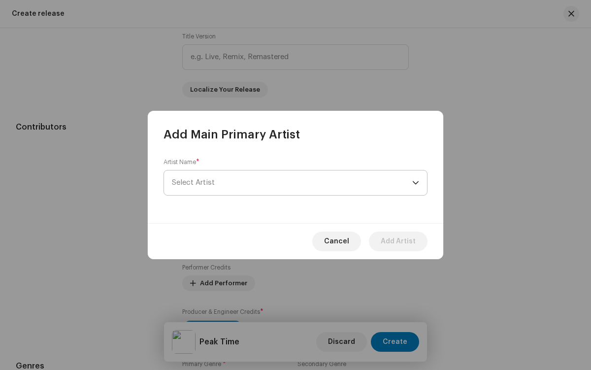
click at [292, 183] on span "Select Artist" at bounding box center [292, 182] width 240 height 25
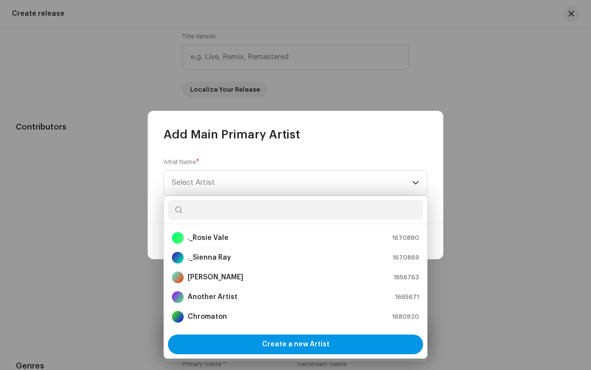
click at [295, 344] on span "Create a new Artist" at bounding box center [295, 344] width 67 height 20
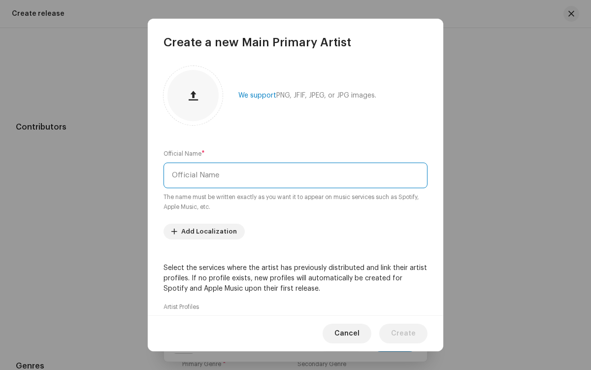
type input "Miro"
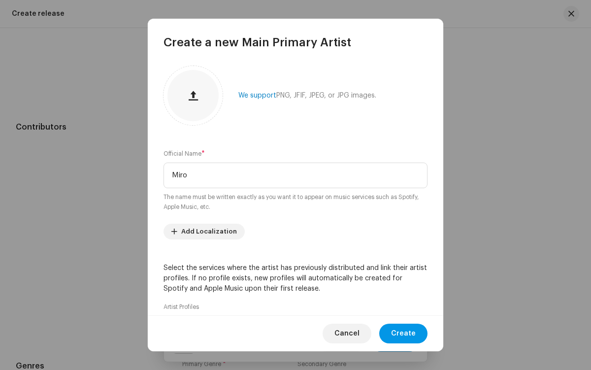
click at [404, 333] on span "Create" at bounding box center [403, 333] width 25 height 20
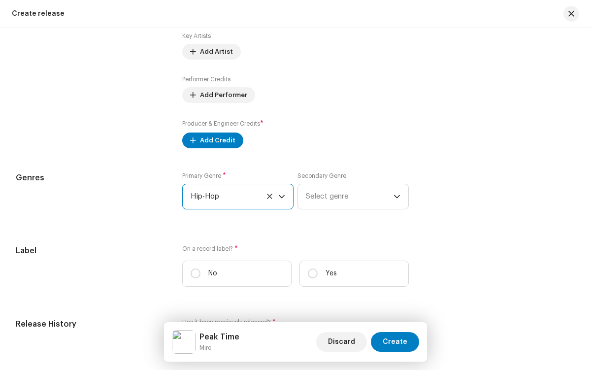
scroll to position [4047, 0]
click at [311, 276] on input "Yes" at bounding box center [313, 273] width 10 height 10
radio input "true"
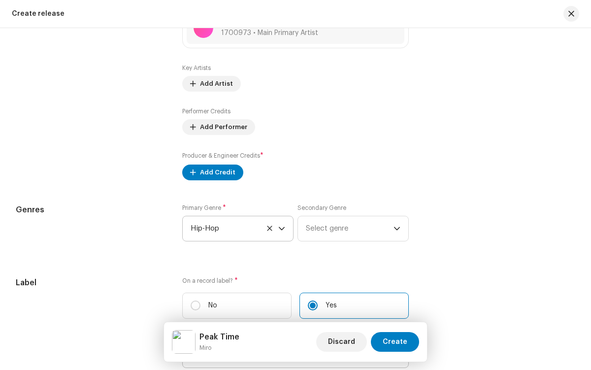
click at [290, 343] on span "Select label" at bounding box center [292, 355] width 202 height 25
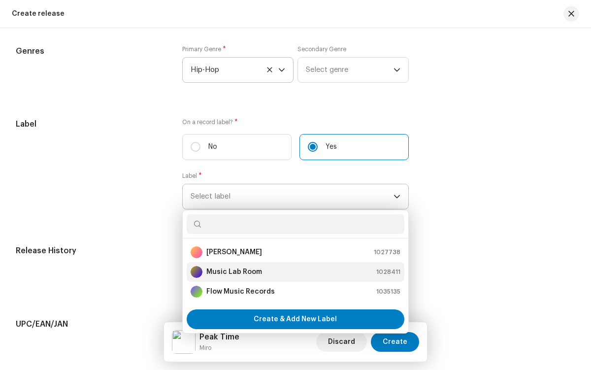
click at [293, 274] on div "Music Lab Room 1028411" at bounding box center [295, 272] width 209 height 12
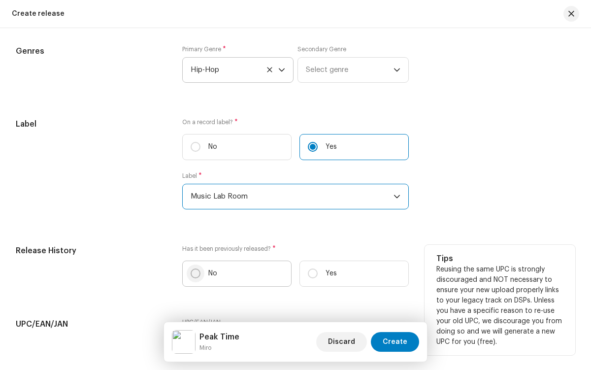
click at [194, 276] on input "No" at bounding box center [196, 273] width 10 height 10
radio input "true"
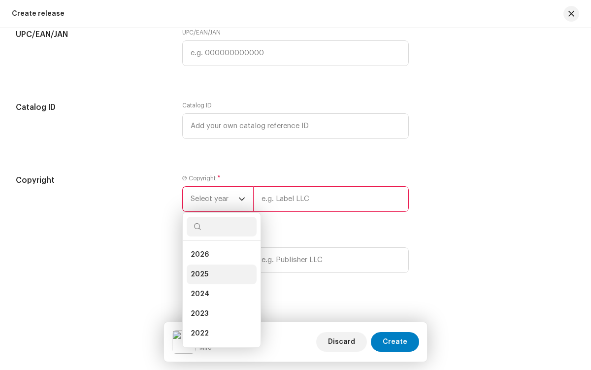
click at [219, 276] on li "2025" at bounding box center [222, 274] width 70 height 20
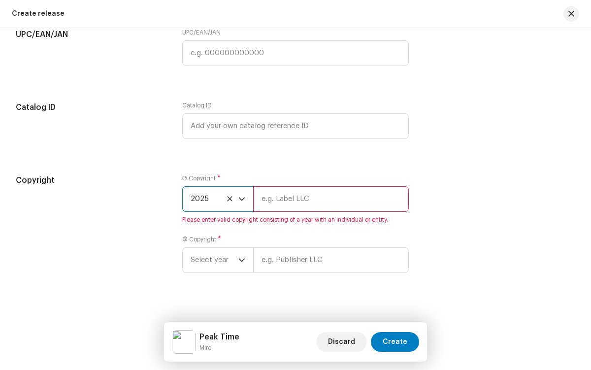
click at [329, 201] on input "text" at bounding box center [330, 199] width 155 height 26
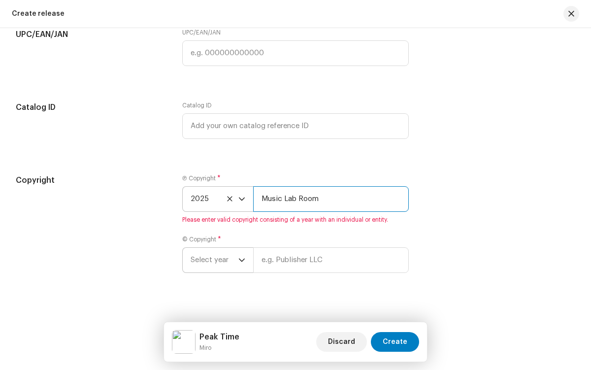
type input "Music Lab Room"
click at [213, 262] on span "Select year" at bounding box center [215, 260] width 48 height 25
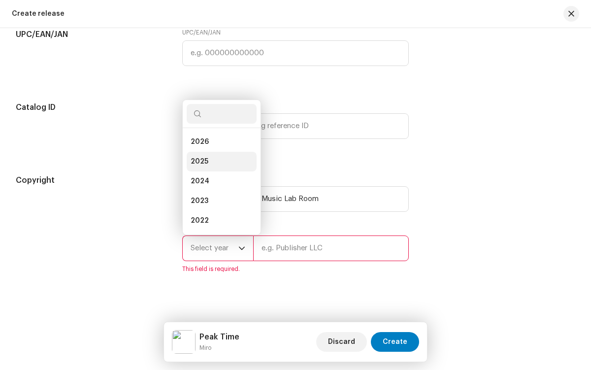
click at [219, 163] on li "2025" at bounding box center [222, 162] width 70 height 20
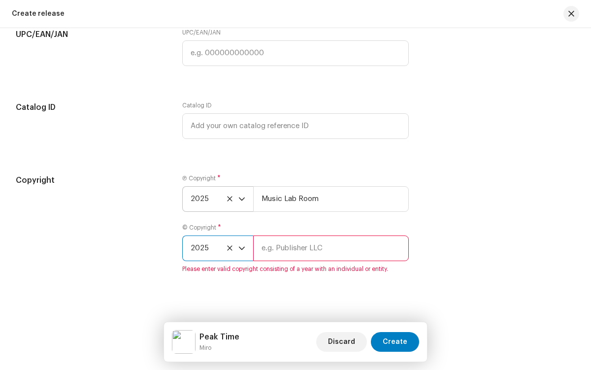
click at [329, 250] on input "text" at bounding box center [330, 248] width 155 height 26
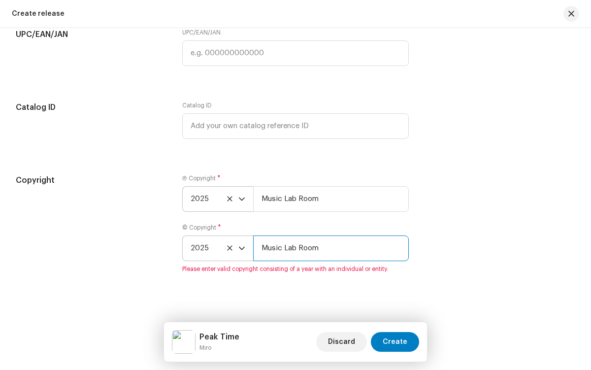
type input "Music Lab Room"
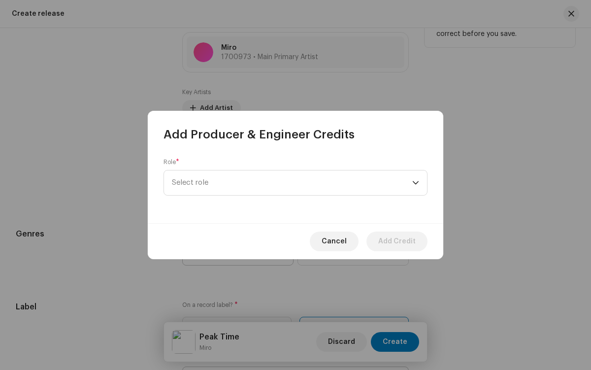
click at [292, 183] on span "Select role" at bounding box center [292, 182] width 240 height 25
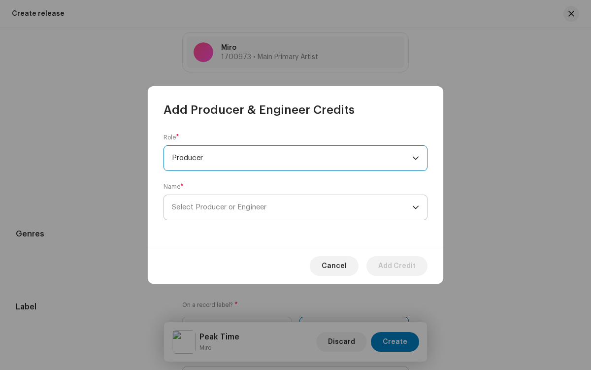
click at [292, 207] on span "Select Producer or Engineer" at bounding box center [292, 207] width 240 height 25
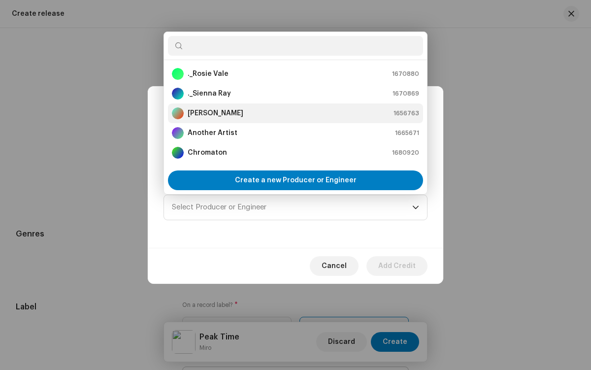
click at [294, 113] on div "[PERSON_NAME] 1656763" at bounding box center [295, 113] width 247 height 12
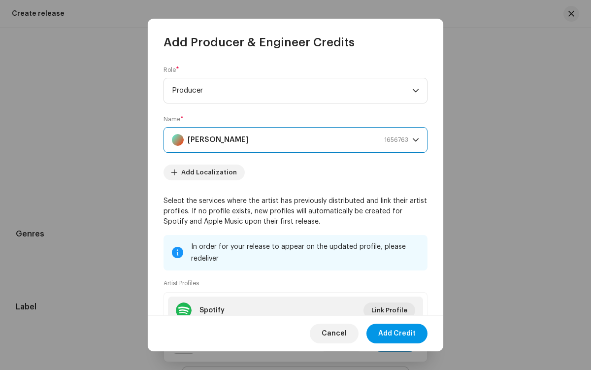
click at [397, 333] on span "Add Credit" at bounding box center [396, 333] width 37 height 20
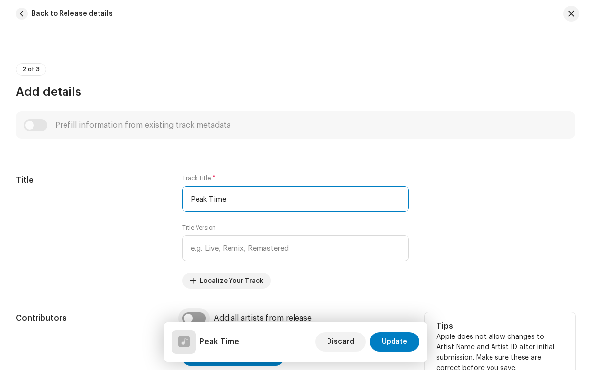
type input "Peak Time"
click at [193, 318] on input "checkbox" at bounding box center [194, 318] width 24 height 12
checkbox input "true"
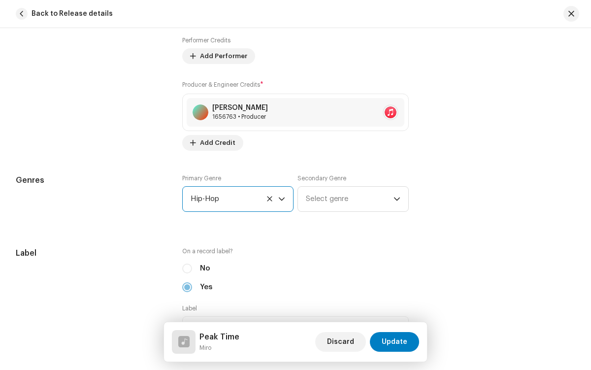
scroll to position [4047, 0]
radio input "true"
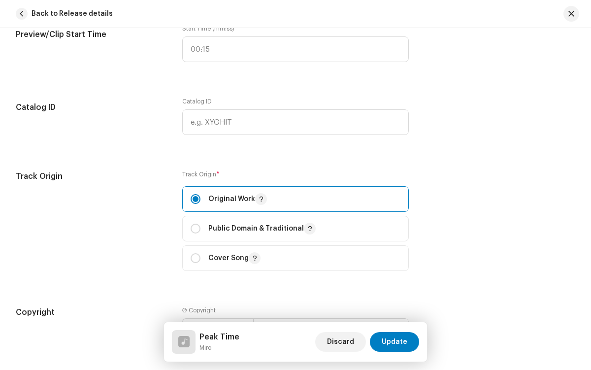
checkbox input "true"
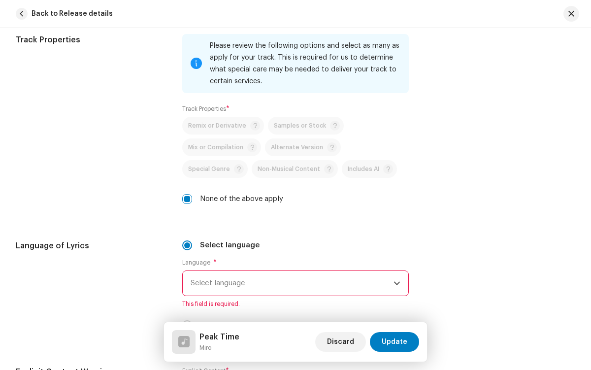
click at [290, 283] on span "Select language" at bounding box center [292, 283] width 202 height 25
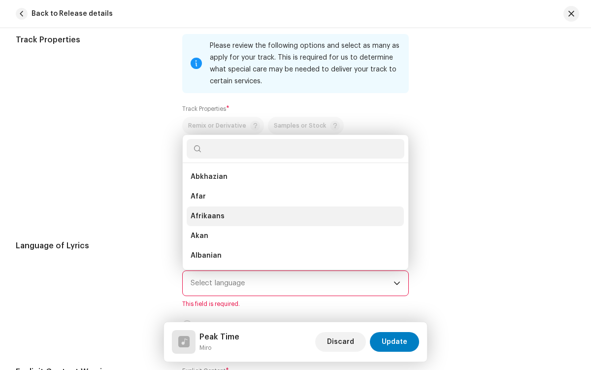
click at [292, 216] on li "Afrikaans" at bounding box center [295, 216] width 217 height 20
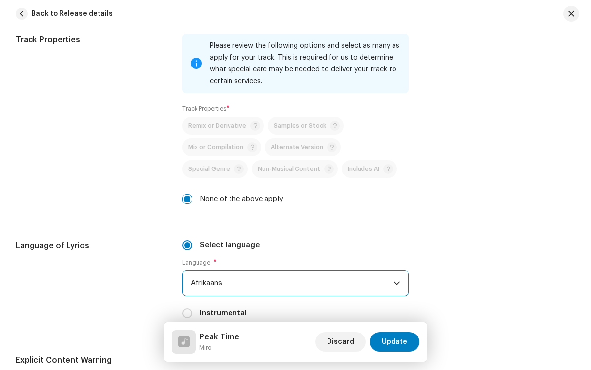
click at [290, 283] on span "Afrikaans" at bounding box center [292, 283] width 202 height 25
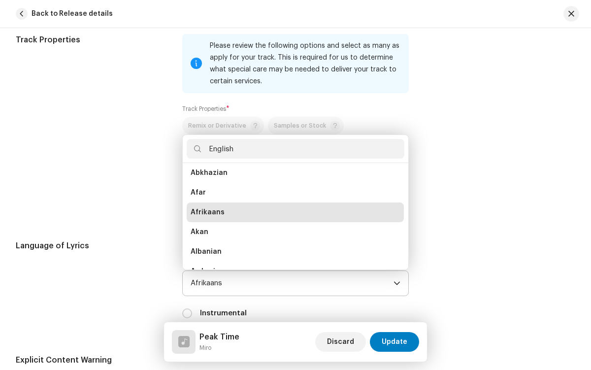
scroll to position [0, 0]
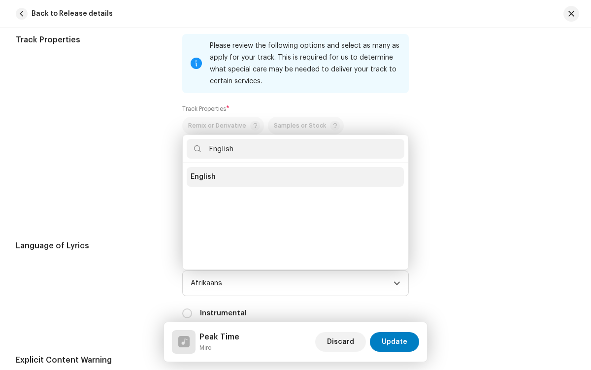
type input "English"
click at [293, 177] on li "English" at bounding box center [295, 177] width 217 height 20
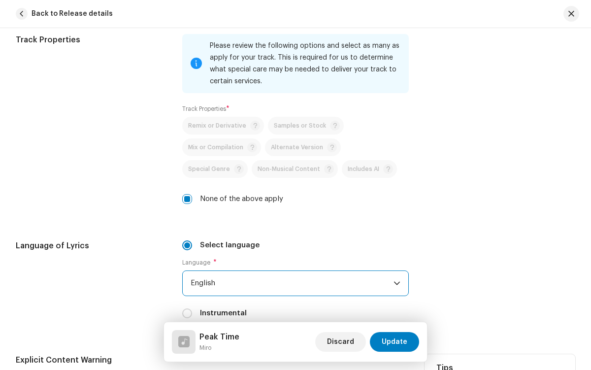
radio input "true"
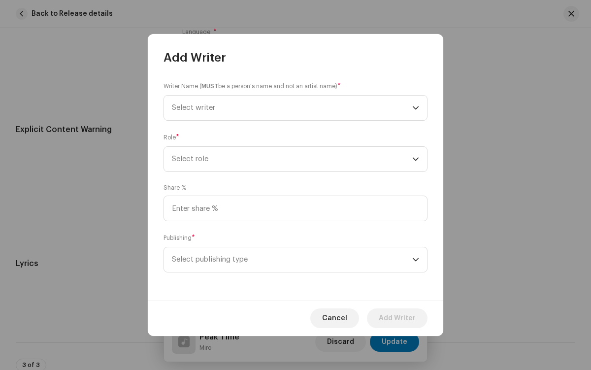
scroll to position [1957, 0]
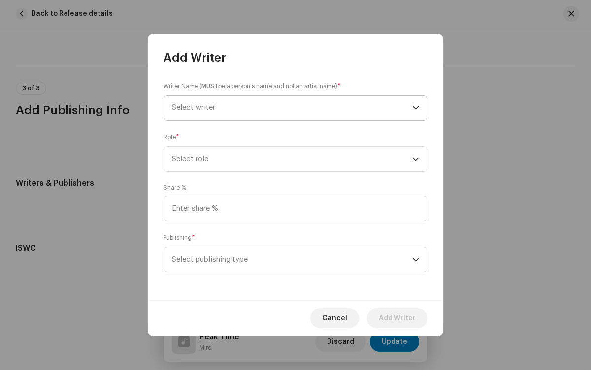
click at [292, 108] on span "Select writer" at bounding box center [292, 108] width 240 height 25
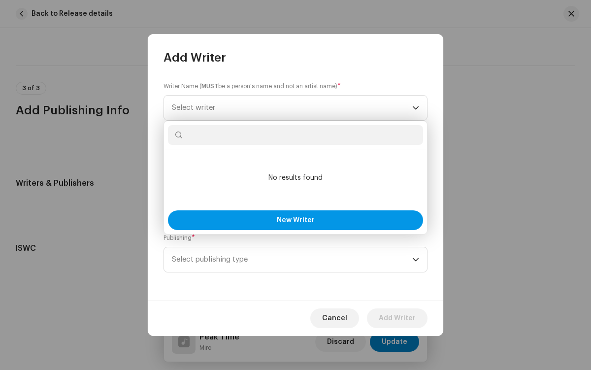
click at [295, 220] on span "New Writer" at bounding box center [296, 220] width 38 height 7
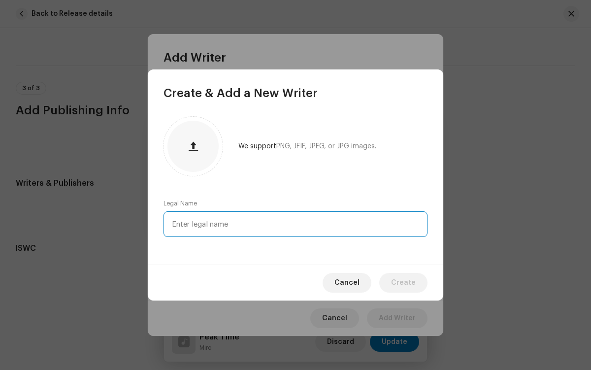
type input "[PERSON_NAME]"
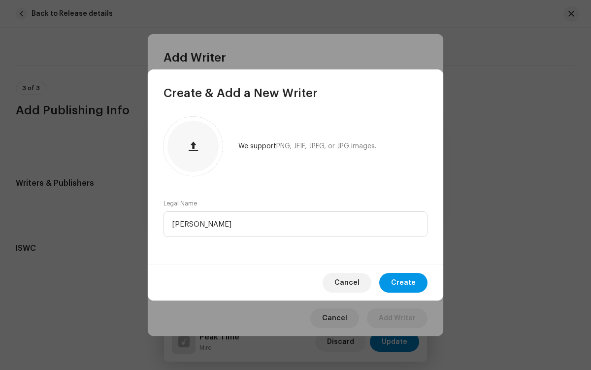
click at [404, 283] on span "Create" at bounding box center [403, 283] width 25 height 20
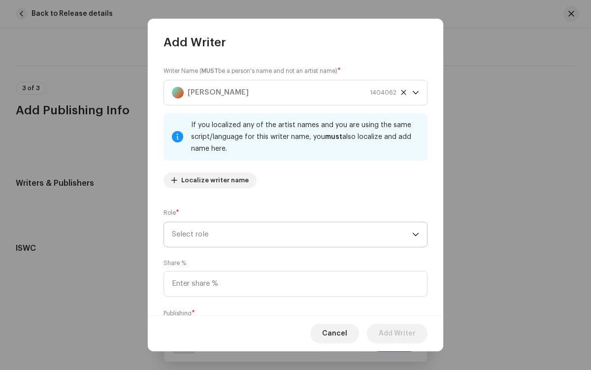
click at [290, 234] on span "Select role" at bounding box center [292, 234] width 240 height 25
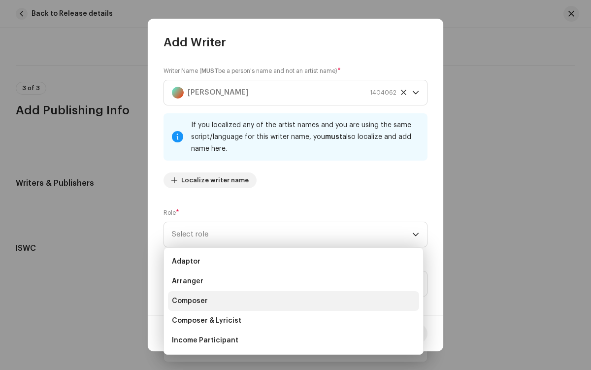
click at [292, 300] on li "Composer" at bounding box center [293, 301] width 251 height 20
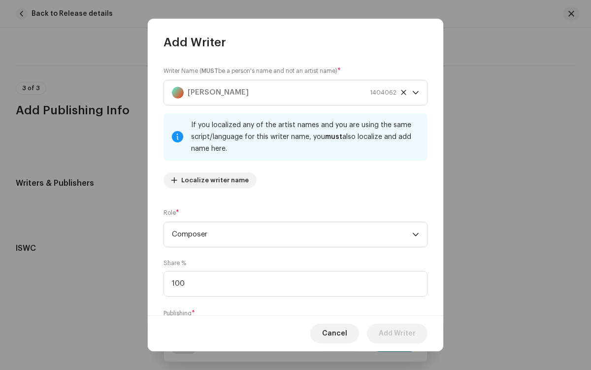
click at [290, 322] on span "Select publishing type" at bounding box center [292, 334] width 240 height 25
type input "100.00"
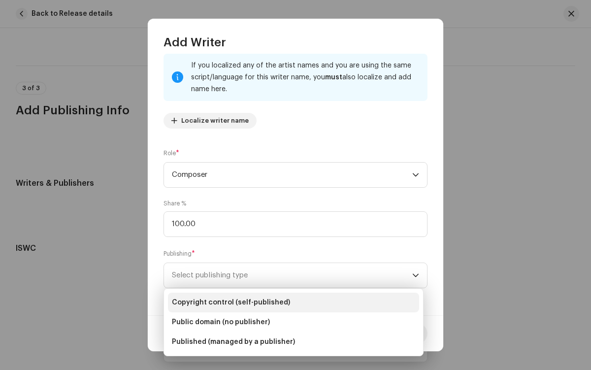
click at [293, 302] on li "Copyright control (self-published)" at bounding box center [293, 302] width 251 height 20
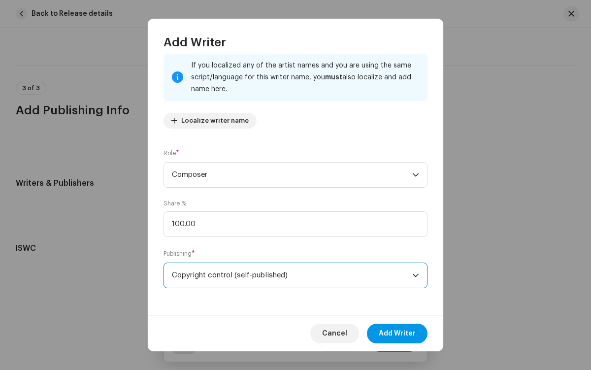
click at [397, 333] on span "Add Writer" at bounding box center [397, 333] width 37 height 20
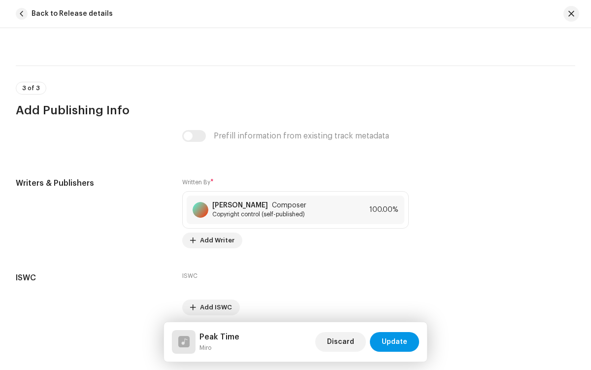
click at [395, 342] on span "Update" at bounding box center [395, 342] width 26 height 20
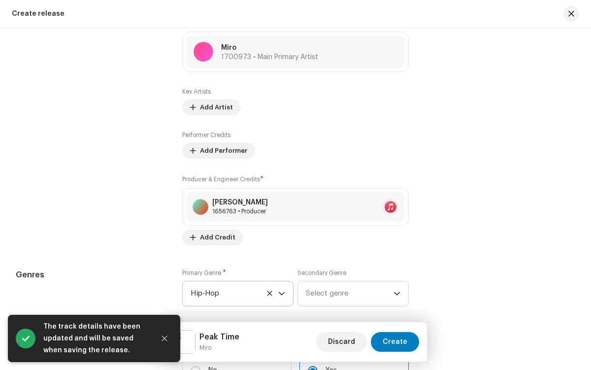
scroll to position [1102, 0]
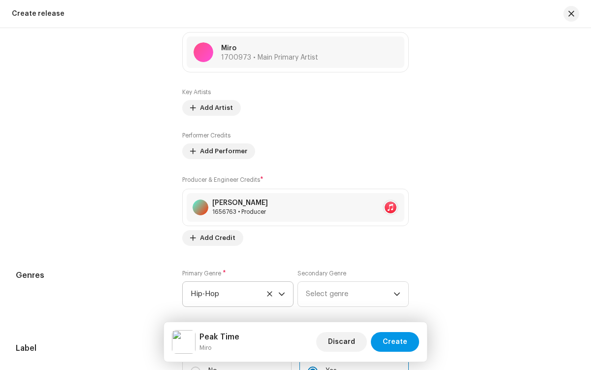
click at [396, 342] on span "Create" at bounding box center [395, 342] width 25 height 20
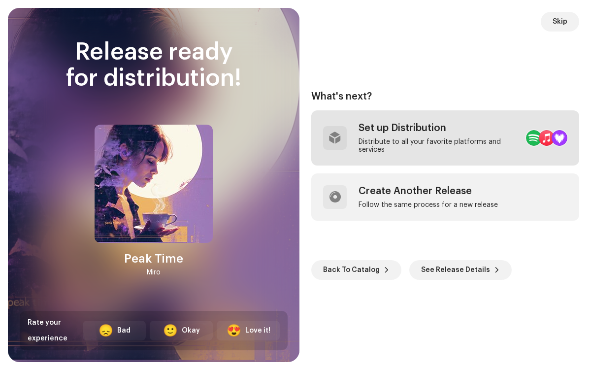
click at [420, 138] on div "Distribute to all your favorite platforms and services" at bounding box center [438, 146] width 160 height 16
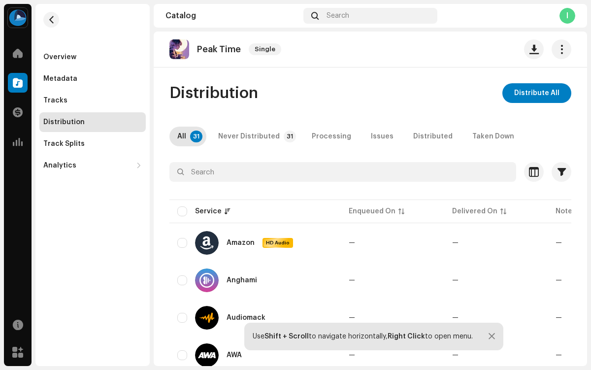
scroll to position [28, 0]
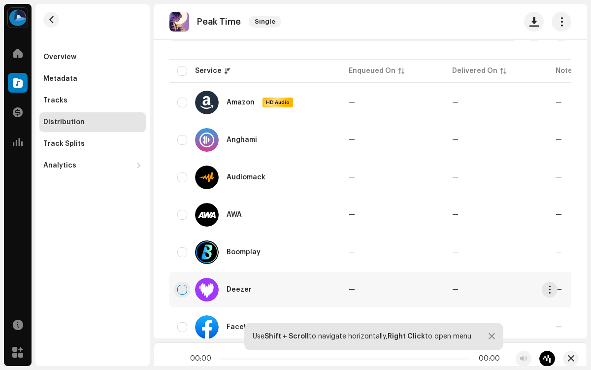
click at [182, 290] on input "checkbox" at bounding box center [182, 290] width 10 height 10
click at [182, 290] on input "Row Selected" at bounding box center [182, 290] width 10 height 10
checkbox input "false"
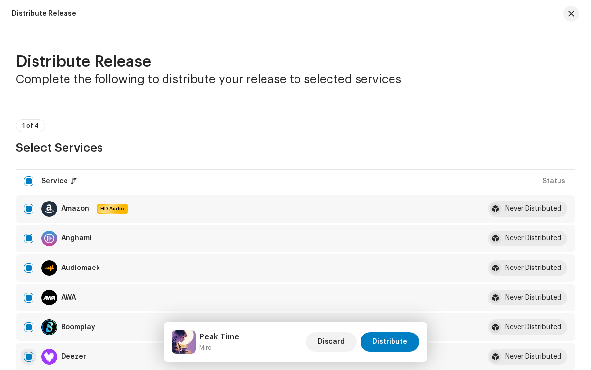
click at [29, 356] on input "checkbox" at bounding box center [29, 357] width 10 height 10
checkbox input "false"
radio input "true"
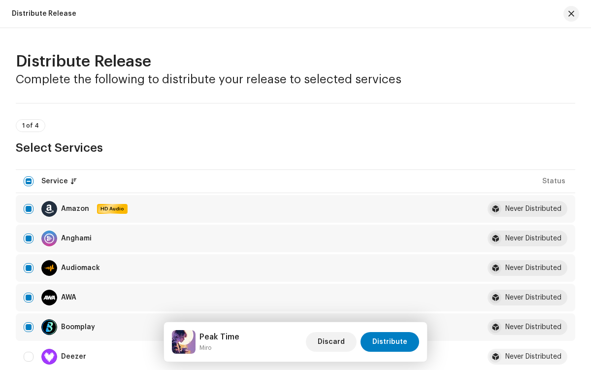
scroll to position [1616, 0]
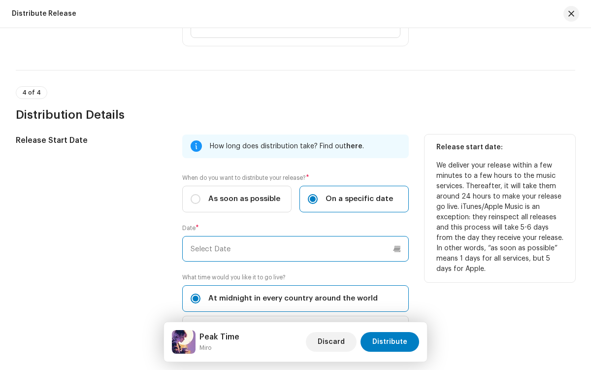
click at [293, 249] on input "text" at bounding box center [295, 249] width 226 height 26
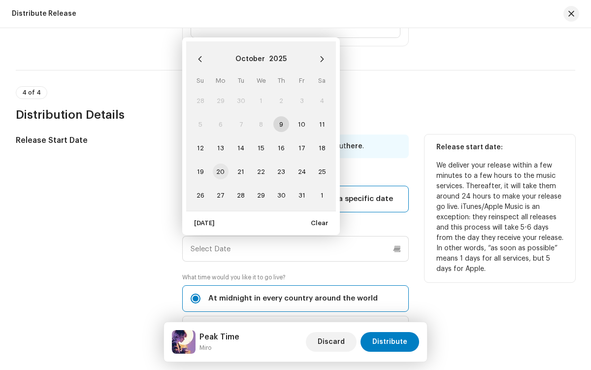
click at [220, 171] on span "20" at bounding box center [221, 171] width 16 height 16
type input "[DATE]"
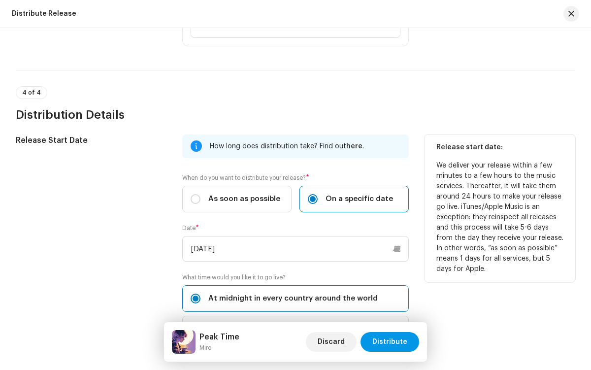
click at [391, 342] on span "Distribute" at bounding box center [389, 342] width 35 height 20
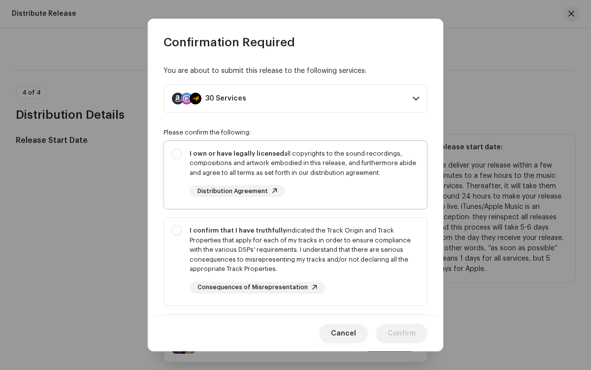
click at [293, 174] on div "I own or have legally licensed all copyrights to the sound recordings, composit…" at bounding box center [304, 163] width 229 height 29
checkbox input "true"
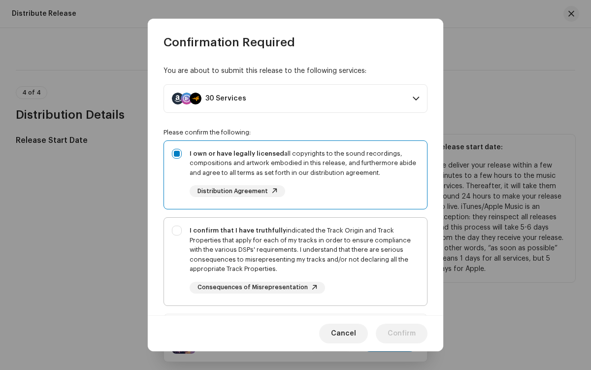
click at [293, 261] on div "I confirm that I have truthfully indicated the Track Origin and Track Propertie…" at bounding box center [304, 249] width 229 height 48
checkbox input "true"
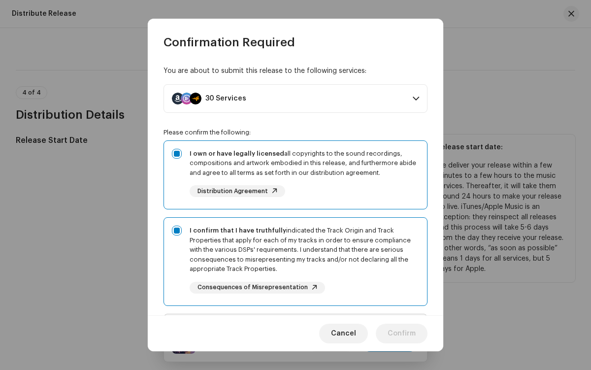
click at [293, 322] on div "I acknowledge and understand that playlisting services guaranteeing "increased …" at bounding box center [304, 359] width 229 height 74
checkbox input "true"
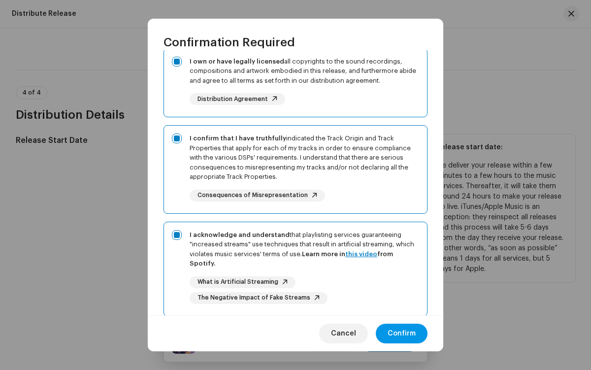
click at [402, 333] on span "Confirm" at bounding box center [401, 333] width 28 height 20
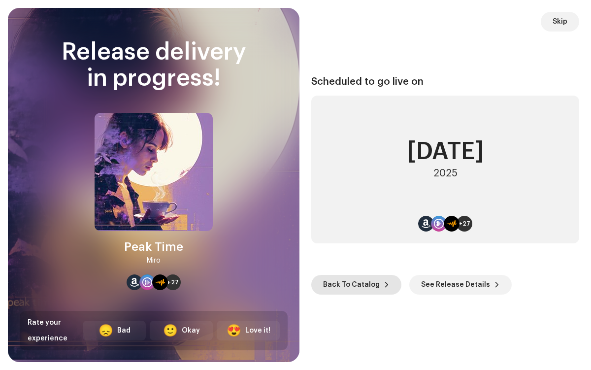
click at [351, 284] on span "Back To Catalog" at bounding box center [351, 285] width 57 height 20
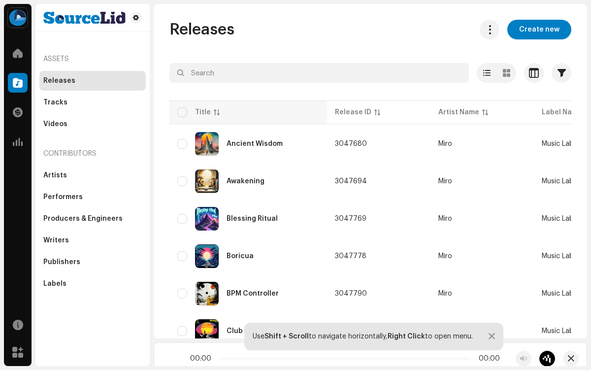
click at [209, 112] on div "Title" at bounding box center [207, 112] width 25 height 10
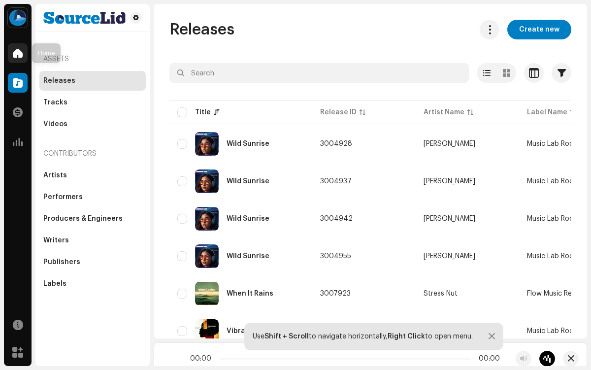
click at [14, 52] on span at bounding box center [18, 53] width 10 height 8
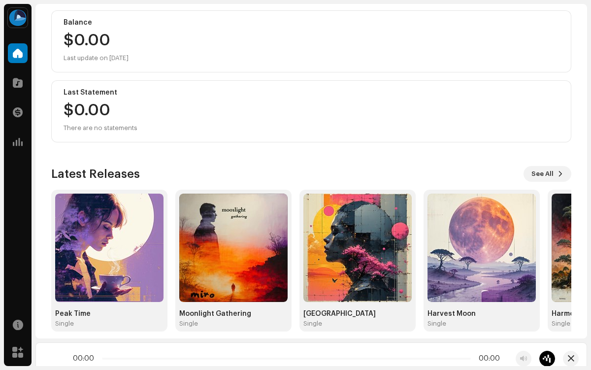
scroll to position [117, 0]
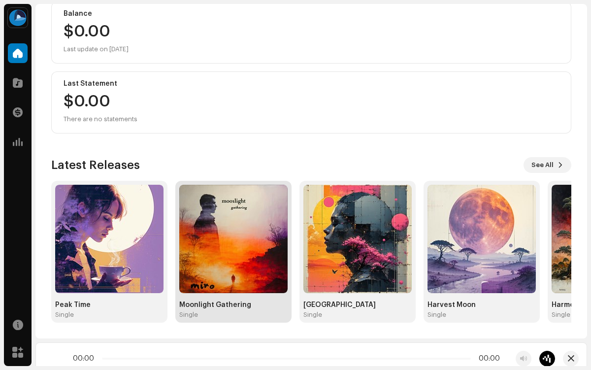
click at [223, 243] on img at bounding box center [233, 239] width 108 height 108
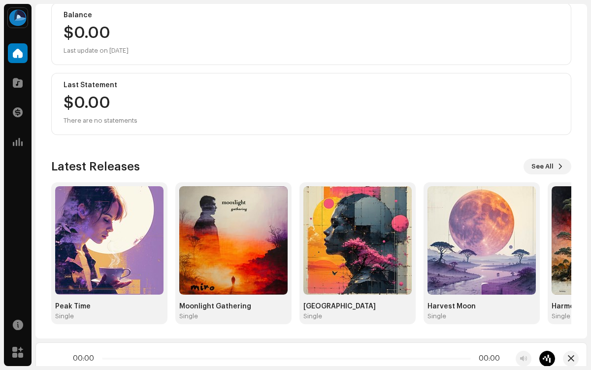
scroll to position [116, 0]
